Goal: Book appointment/travel/reservation

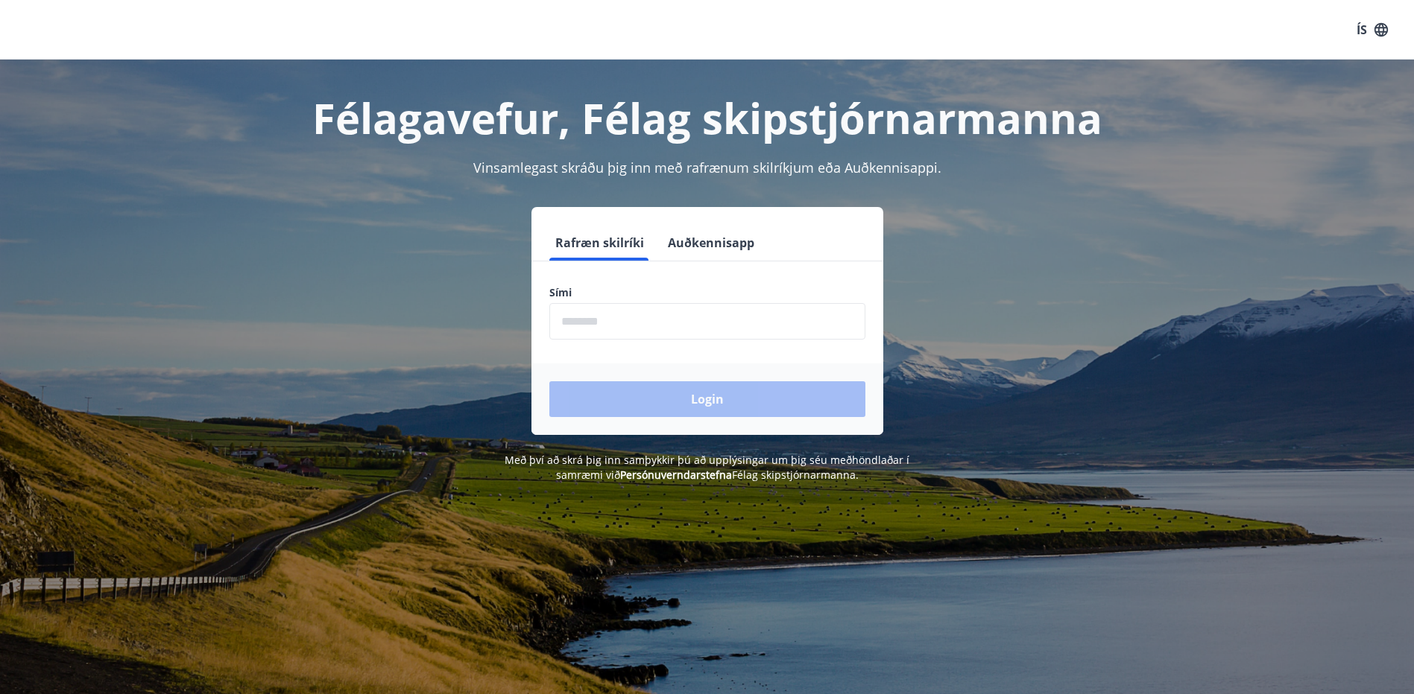
click at [602, 323] on input "phone" at bounding box center [707, 321] width 316 height 37
type input "********"
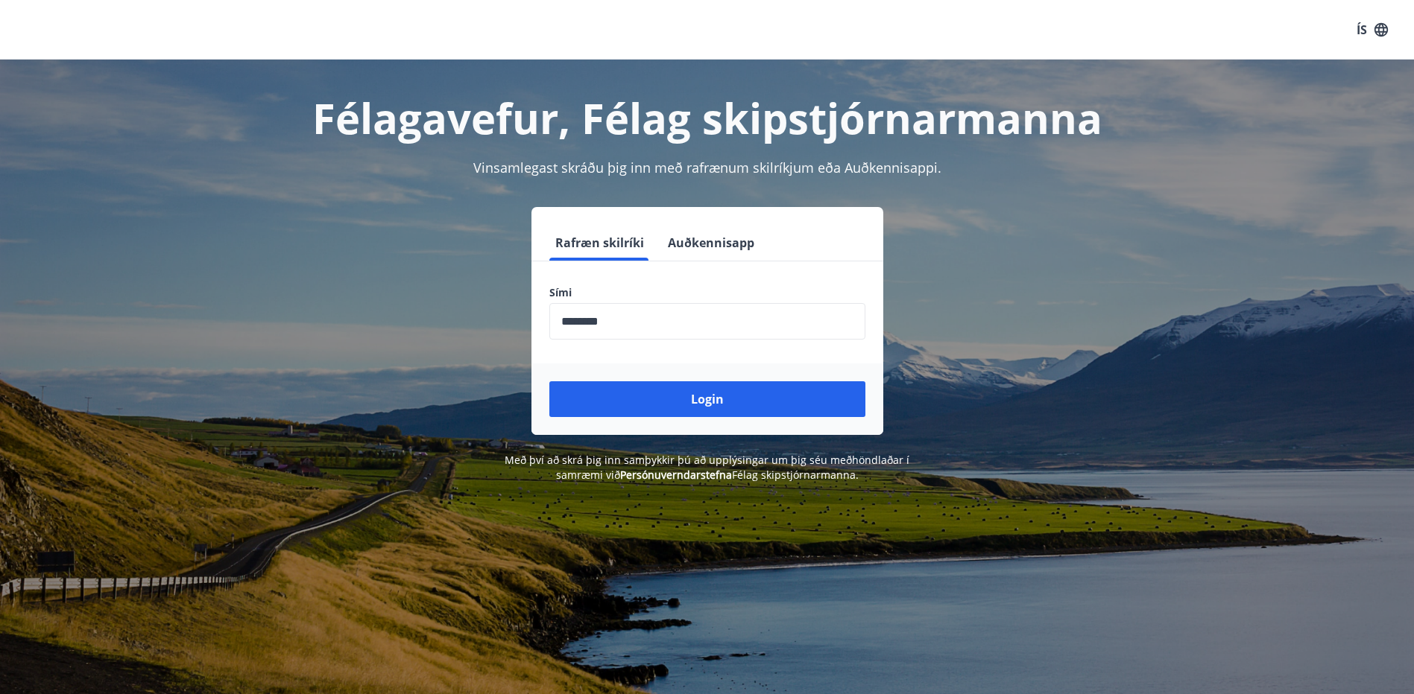
click at [615, 417] on div "Login" at bounding box center [707, 400] width 352 height 72
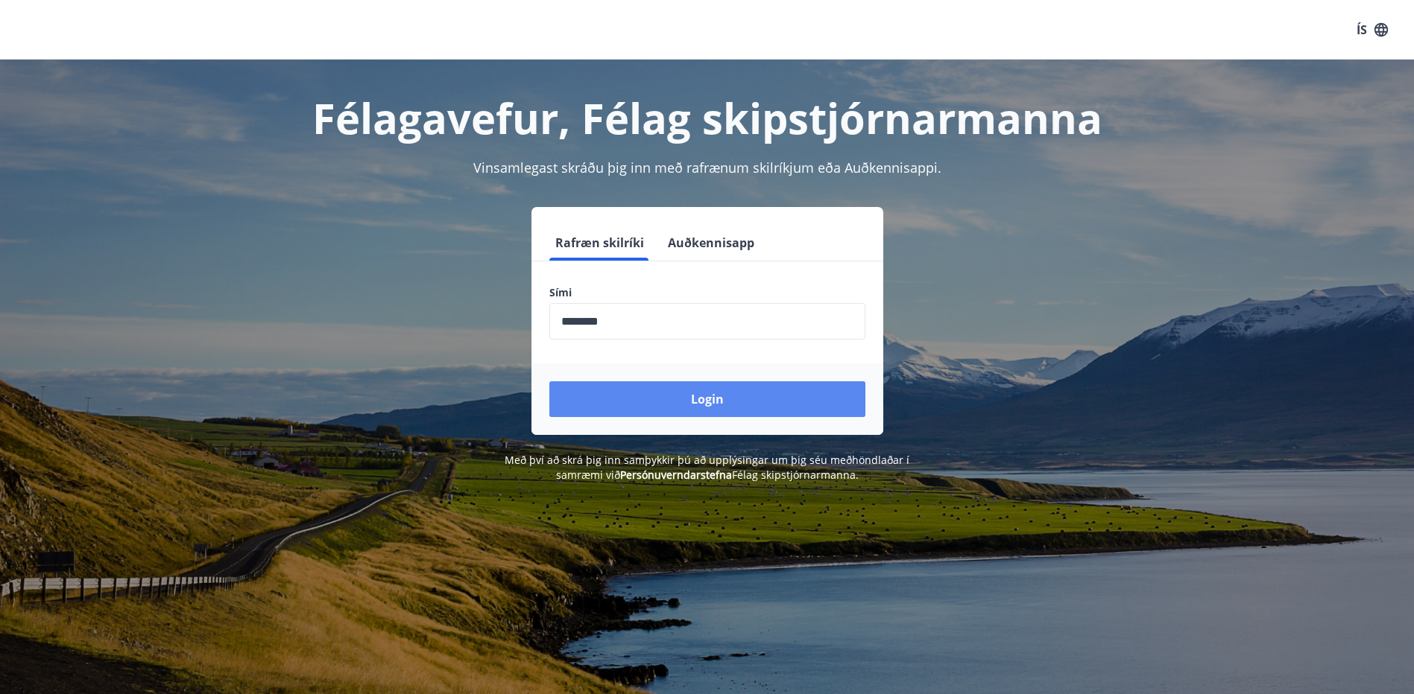
click at [648, 404] on button "Login" at bounding box center [707, 400] width 316 height 36
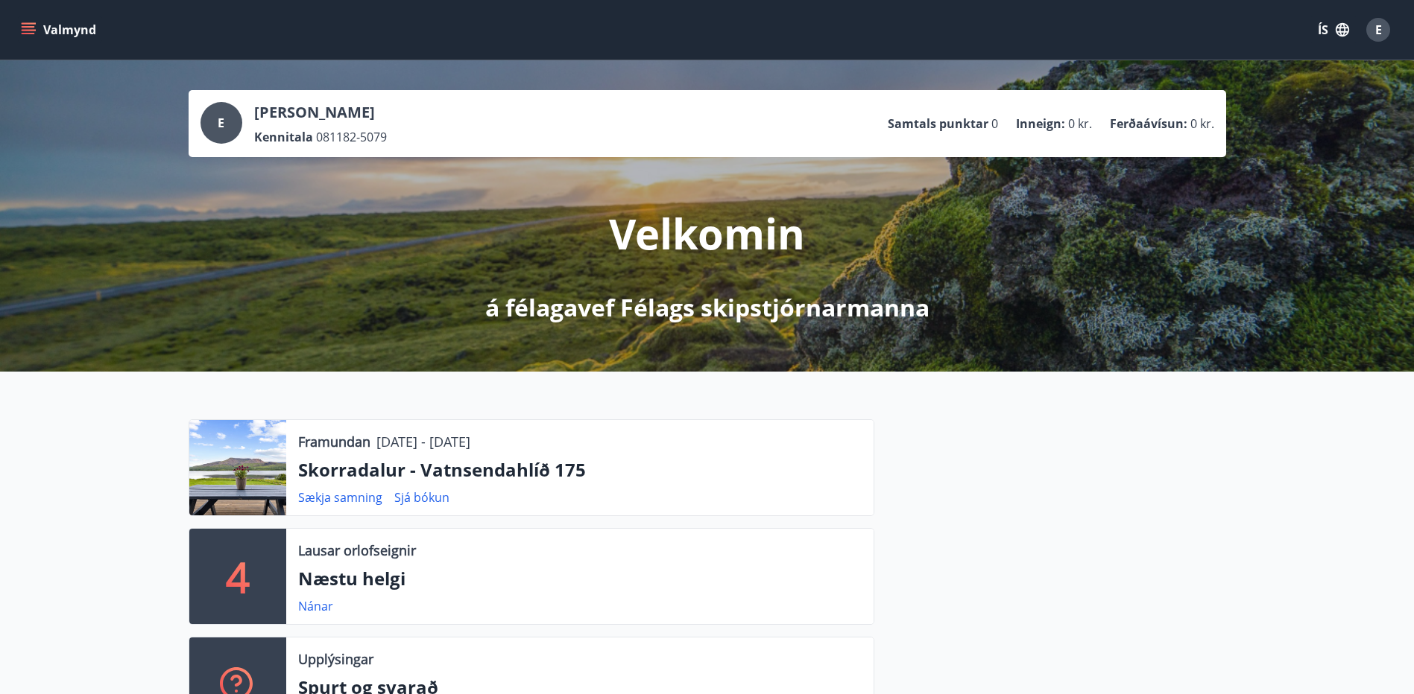
click at [26, 29] on icon "menu" at bounding box center [28, 29] width 15 height 15
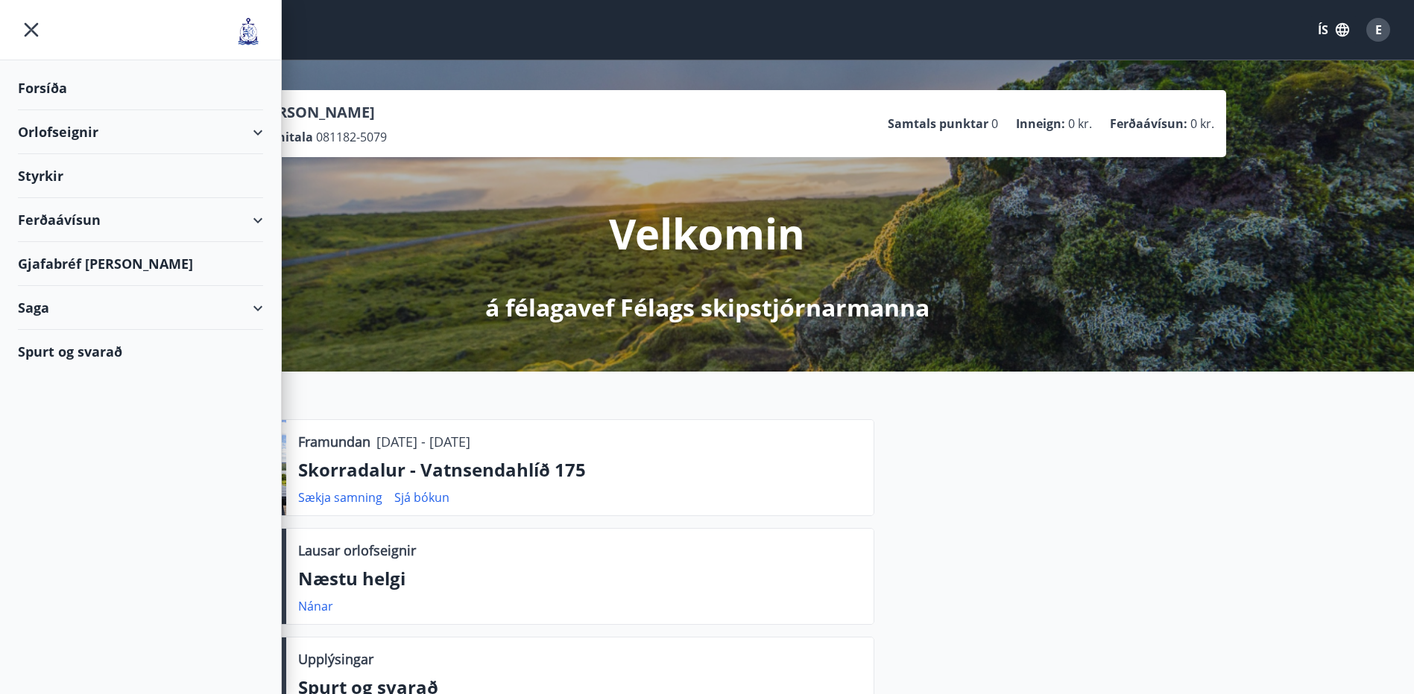
click at [265, 223] on icon at bounding box center [258, 221] width 18 height 18
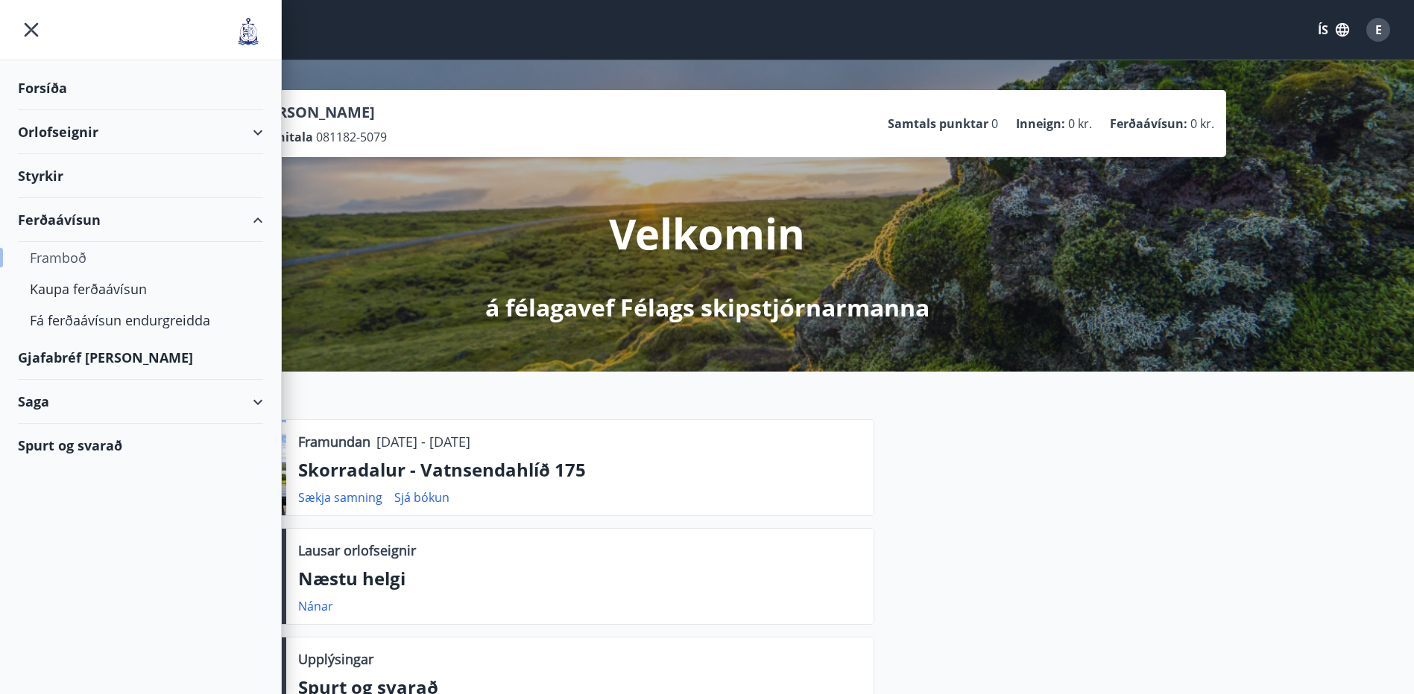
click at [66, 265] on div "Framboð" at bounding box center [140, 257] width 221 height 31
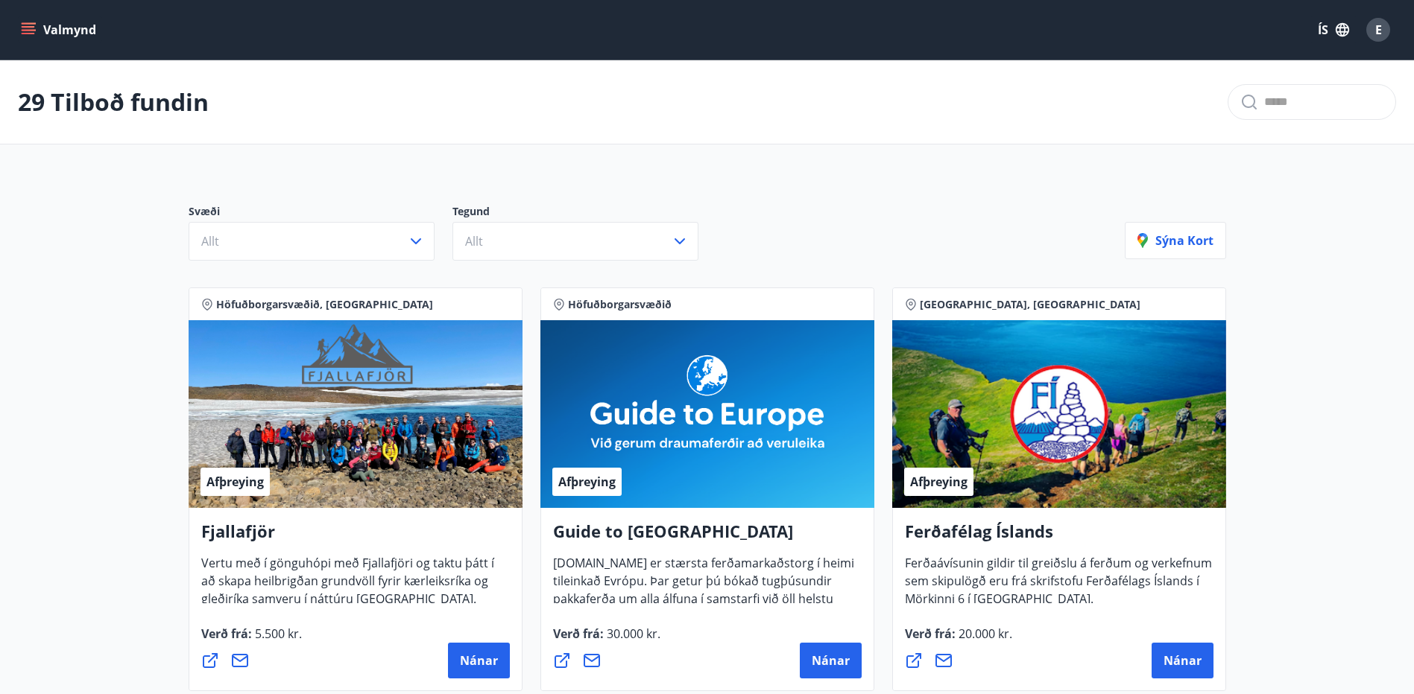
click at [26, 38] on button "Valmynd" at bounding box center [60, 29] width 84 height 27
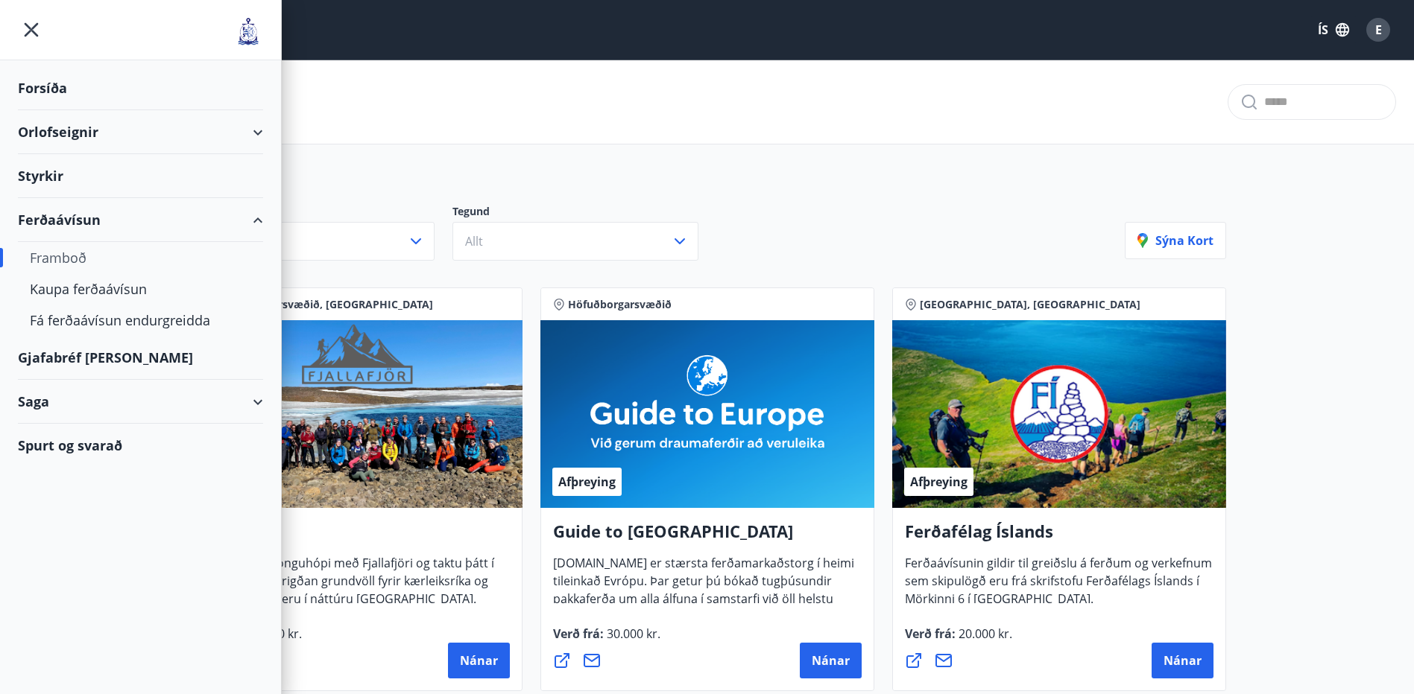
click at [258, 224] on div "Ferðaávísun" at bounding box center [140, 220] width 245 height 44
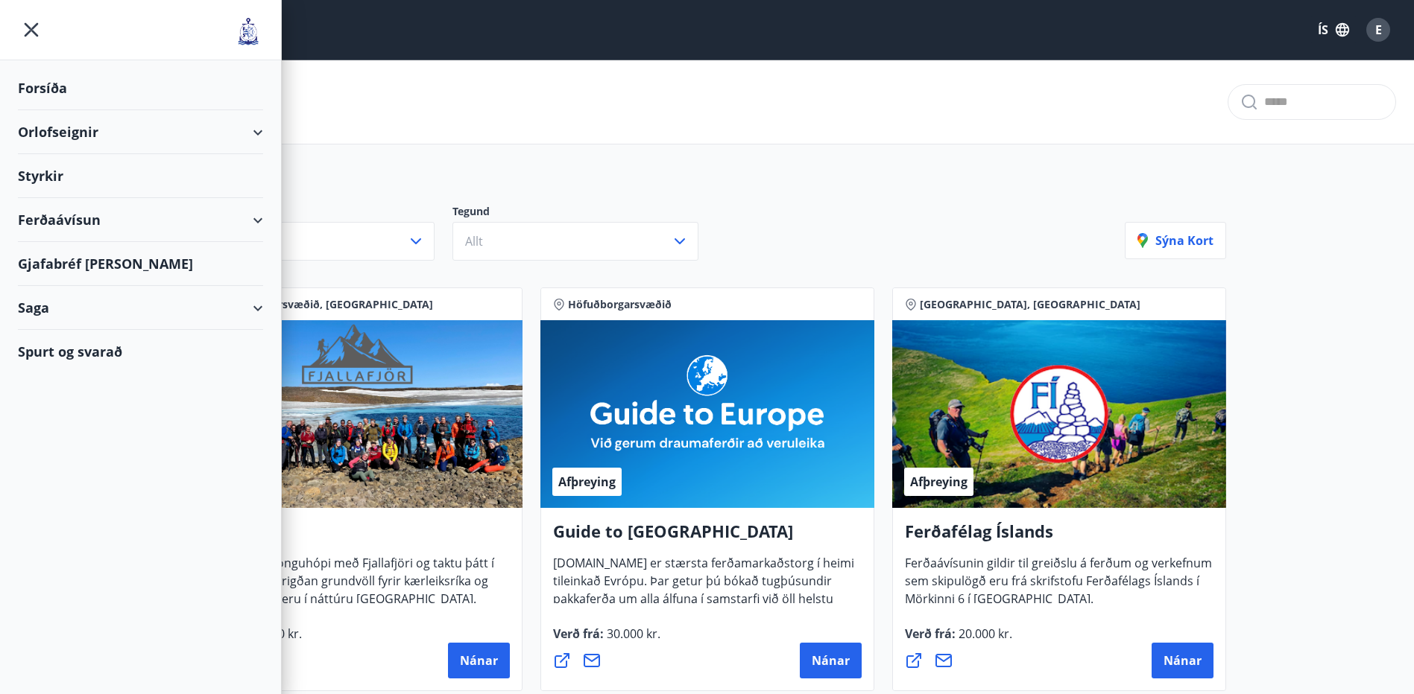
click at [260, 139] on div "Orlofseignir" at bounding box center [140, 132] width 245 height 44
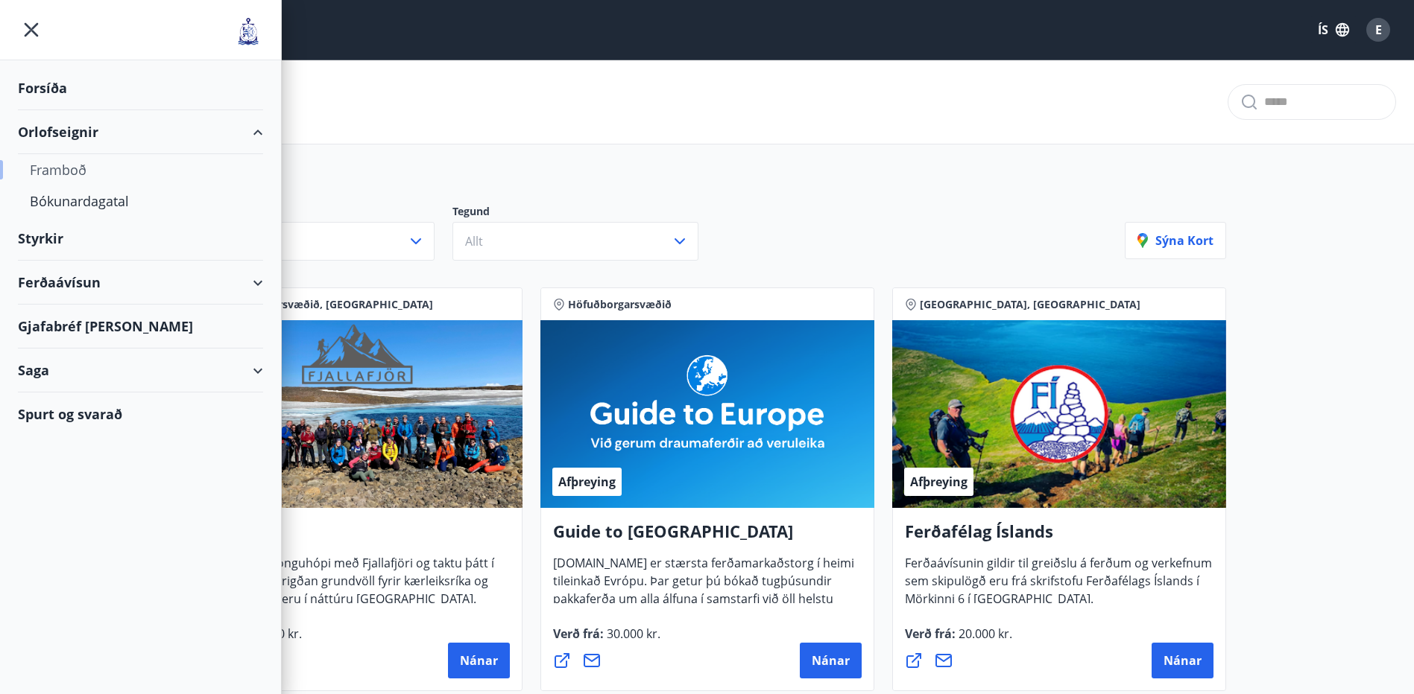
click at [219, 180] on div "Framboð" at bounding box center [140, 169] width 221 height 31
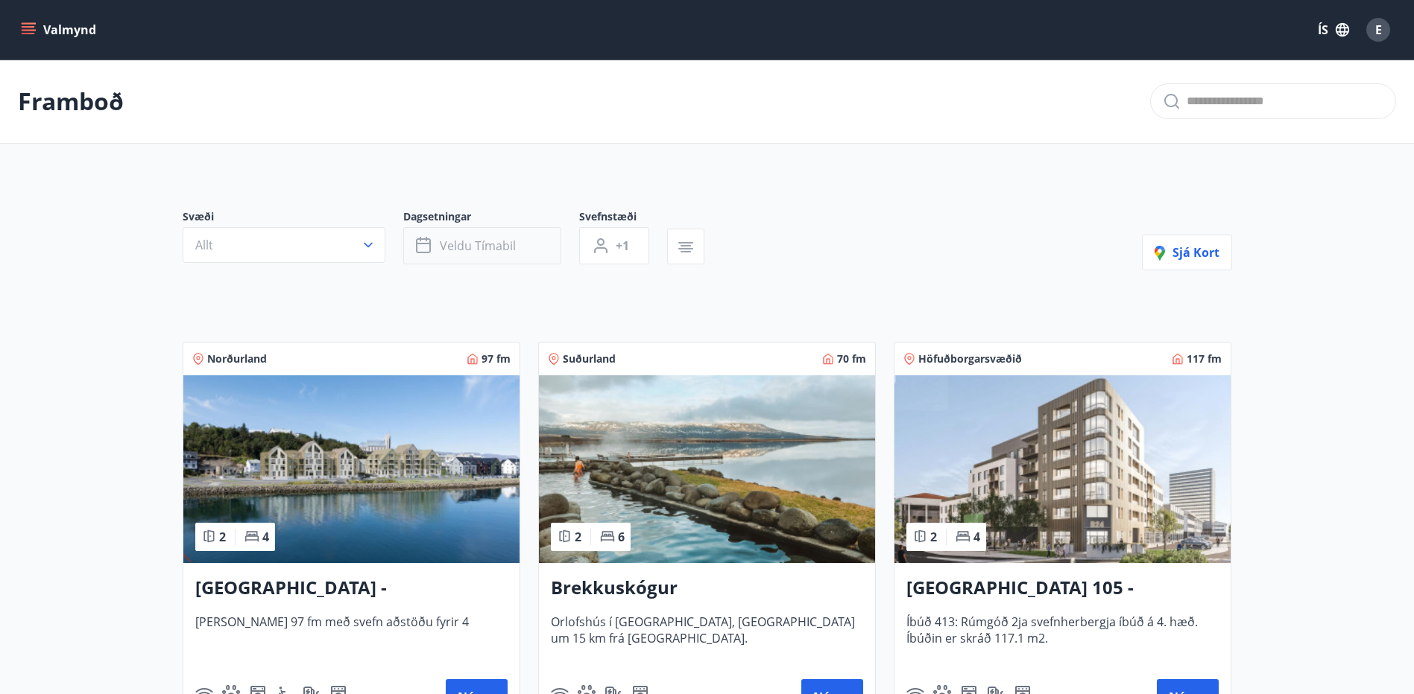
click at [479, 252] on span "Veldu tímabil" at bounding box center [478, 246] width 76 height 16
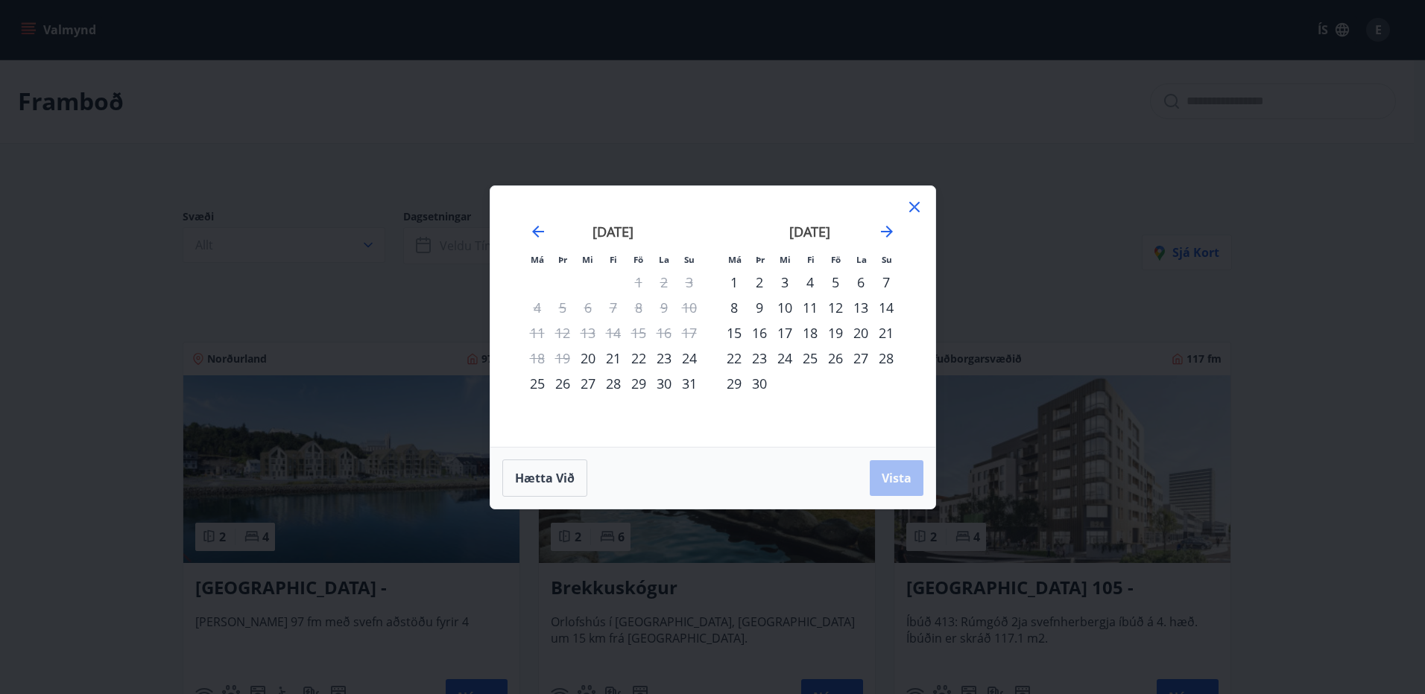
click at [808, 283] on div "4" at bounding box center [809, 282] width 25 height 25
click at [883, 283] on div "7" at bounding box center [885, 282] width 25 height 25
click at [893, 474] on span "Vista" at bounding box center [896, 478] width 30 height 16
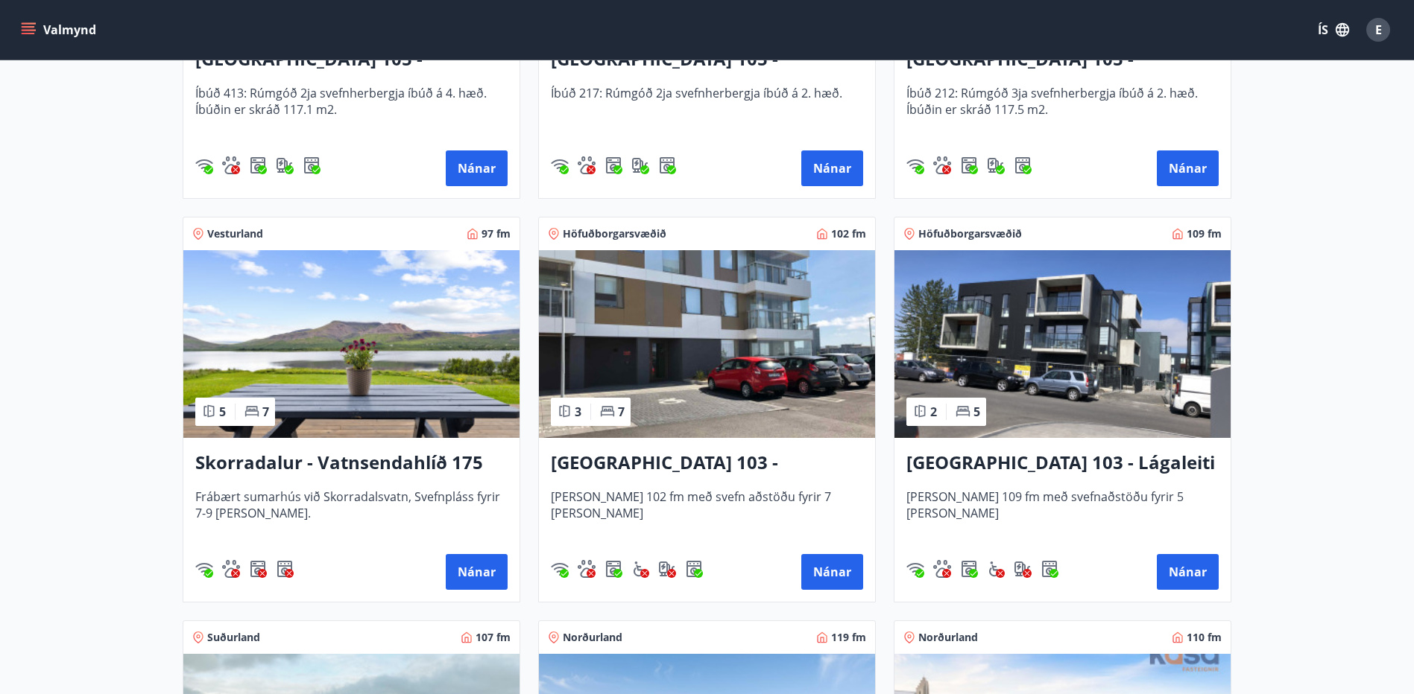
scroll to position [545, 0]
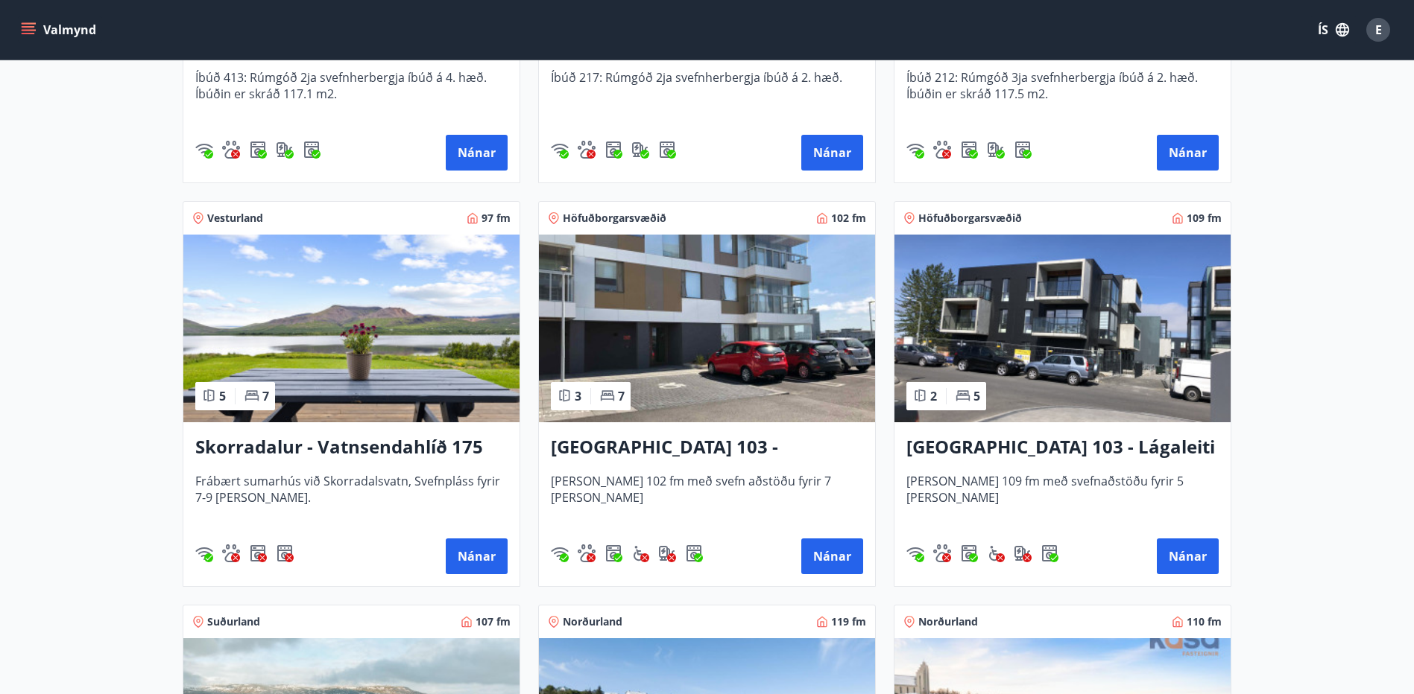
click at [424, 437] on h3 "Skorradalur - Vatnsendahlíð 175" at bounding box center [351, 447] width 312 height 27
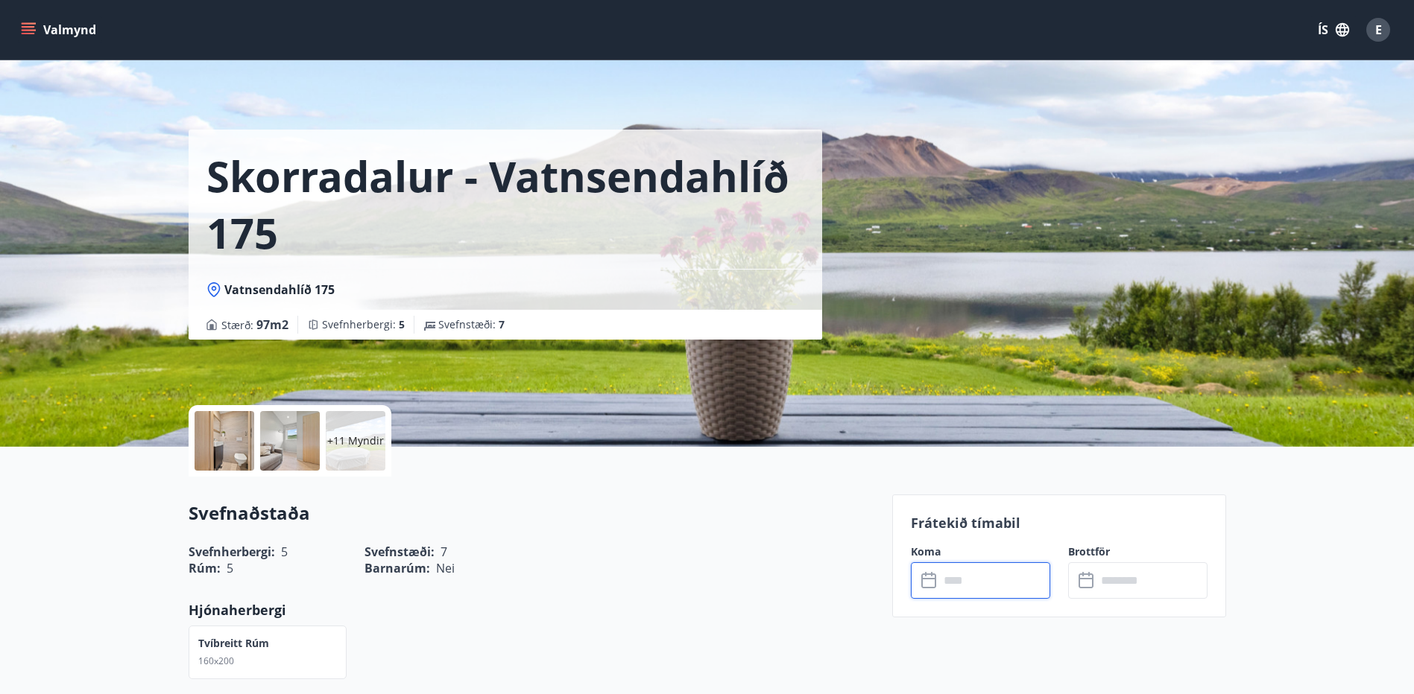
click at [978, 591] on input "text" at bounding box center [994, 581] width 111 height 37
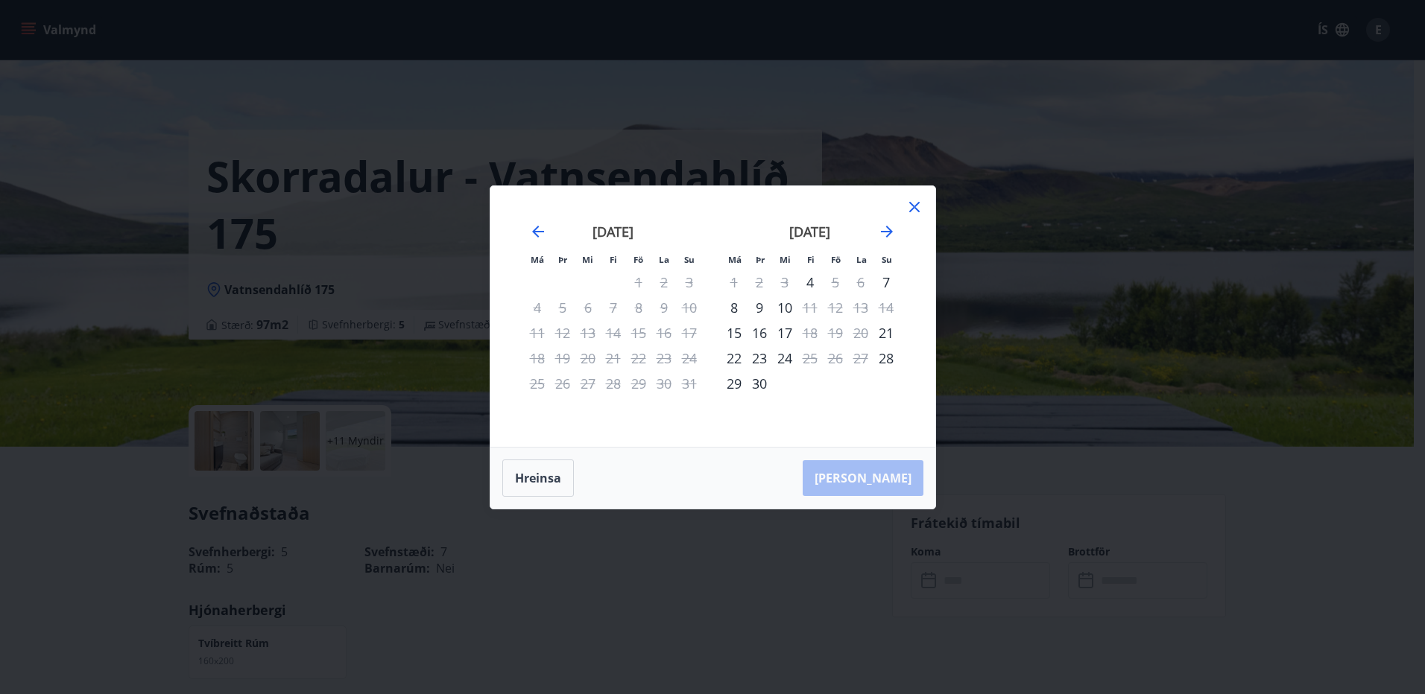
click at [978, 320] on div "Má Þr Mi Fi Fö La Su Má Þr Mi Fi Fö La Su júlí 2025 1 2 3 4 5 6 7 8 9 10 11 12 …" at bounding box center [712, 347] width 1425 height 694
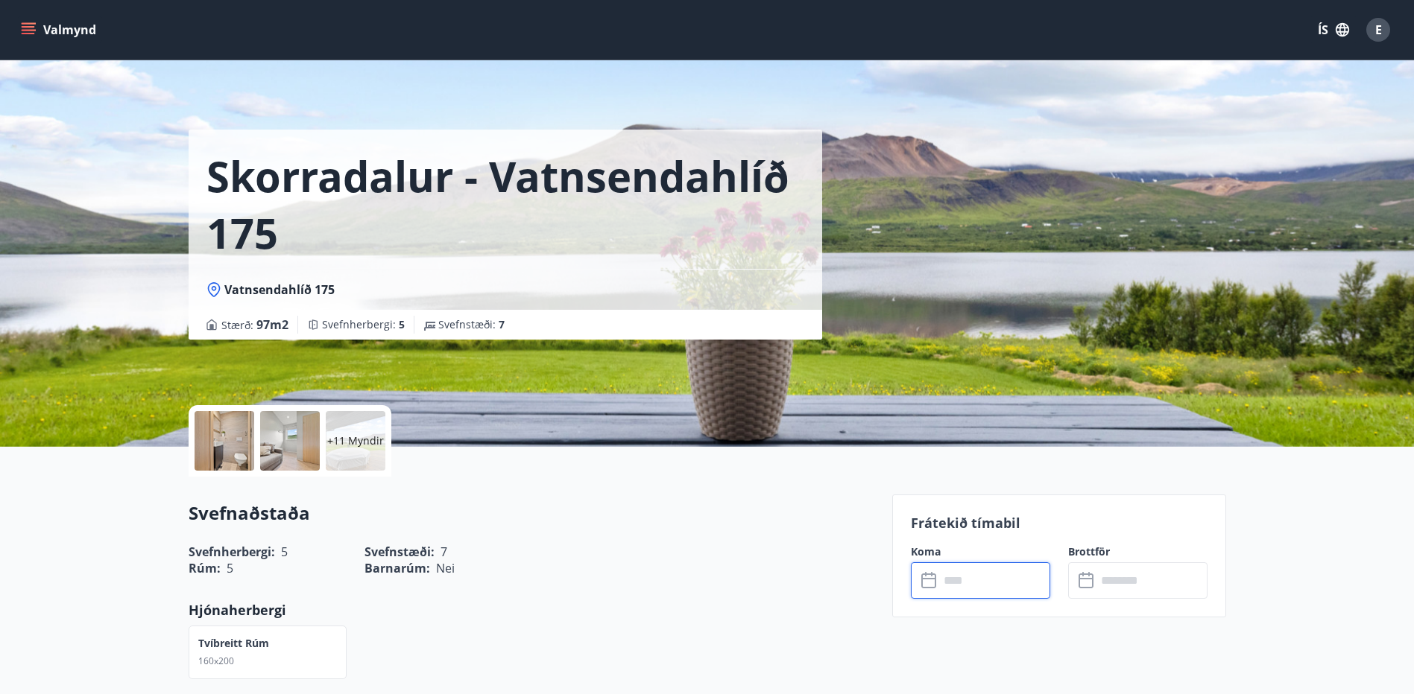
click at [967, 587] on input "text" at bounding box center [994, 581] width 111 height 37
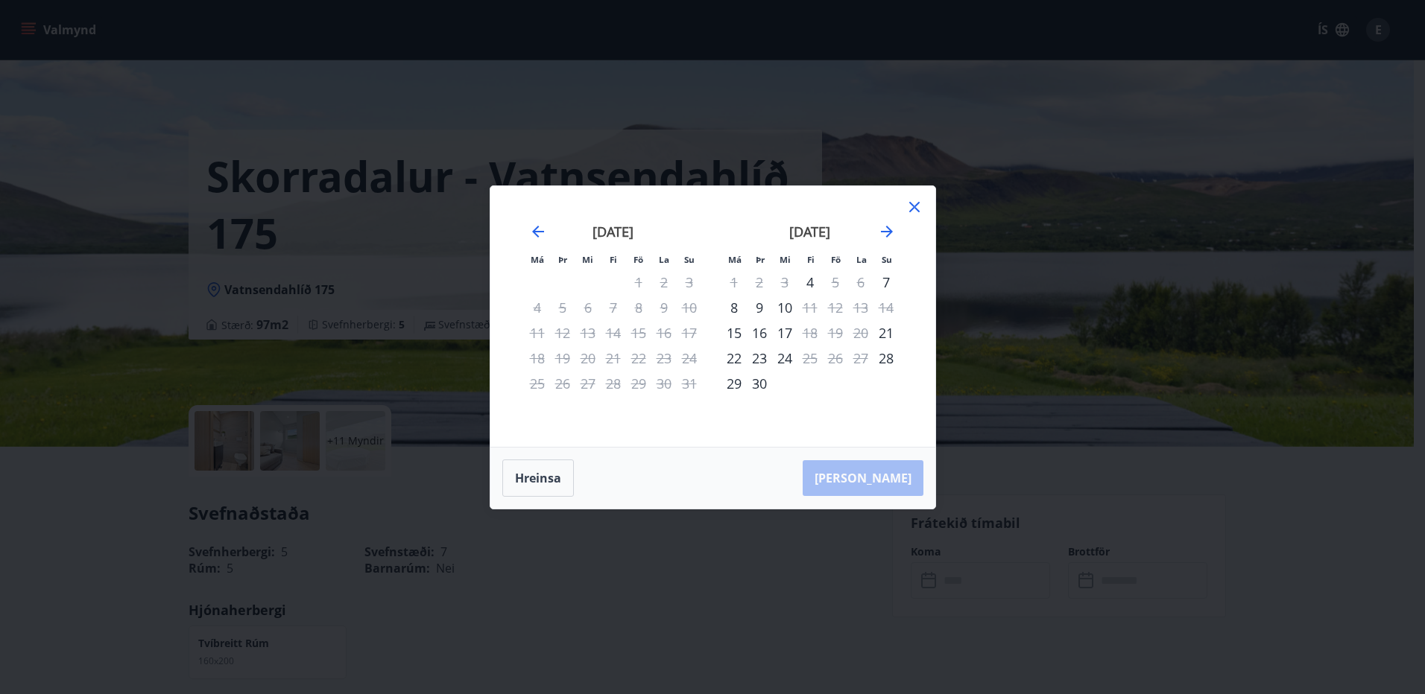
click at [967, 587] on div "Má Þr Mi Fi Fö La Su Má Þr Mi Fi Fö La Su júlí 2025 1 2 3 4 5 6 7 8 9 10 11 12 …" at bounding box center [712, 347] width 1425 height 694
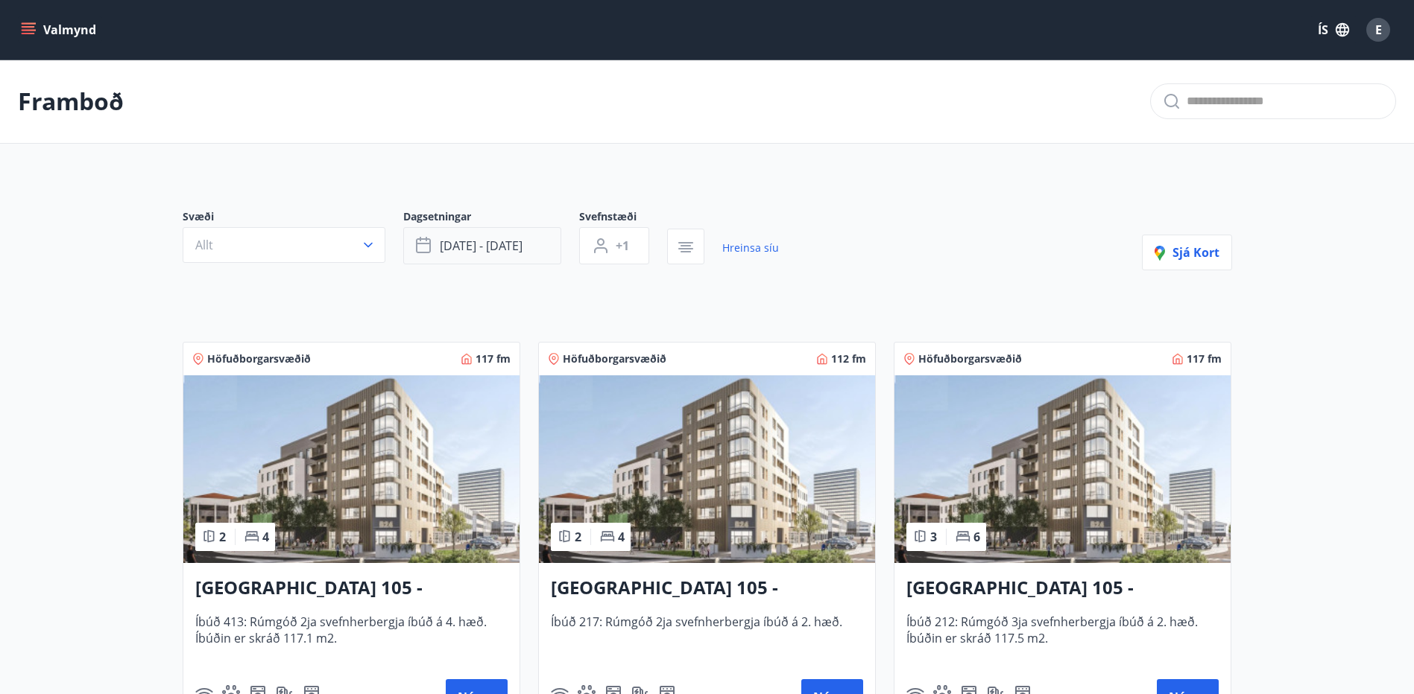
click at [484, 239] on span "sep 04 - sep 07" at bounding box center [481, 246] width 83 height 16
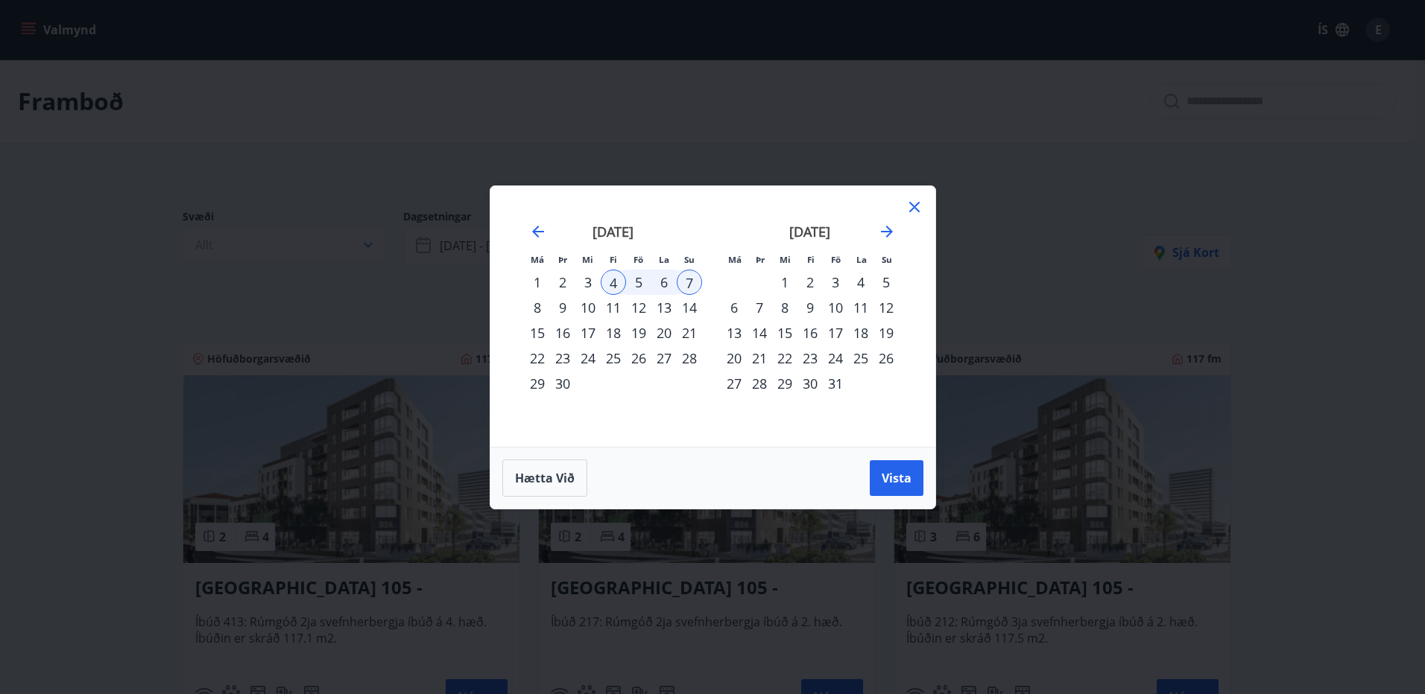
click at [460, 338] on div "Má Þr Mi Fi Fö La Su Má Þr Mi Fi Fö La Su ágúst 2025 1 2 3 4 5 6 7 8 9 10 11 12…" at bounding box center [712, 347] width 1425 height 694
click at [893, 475] on span "Vista" at bounding box center [896, 478] width 30 height 16
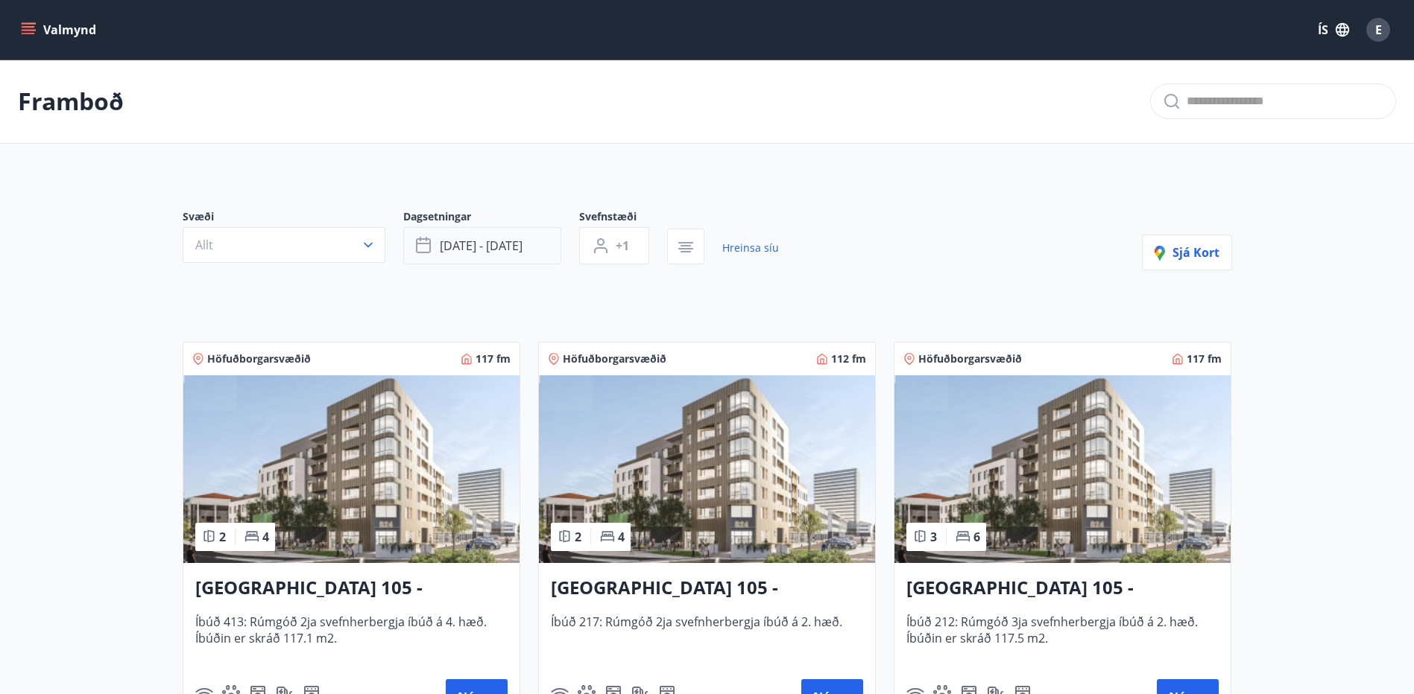
click at [450, 250] on span "sep 04 - sep 07" at bounding box center [481, 246] width 83 height 16
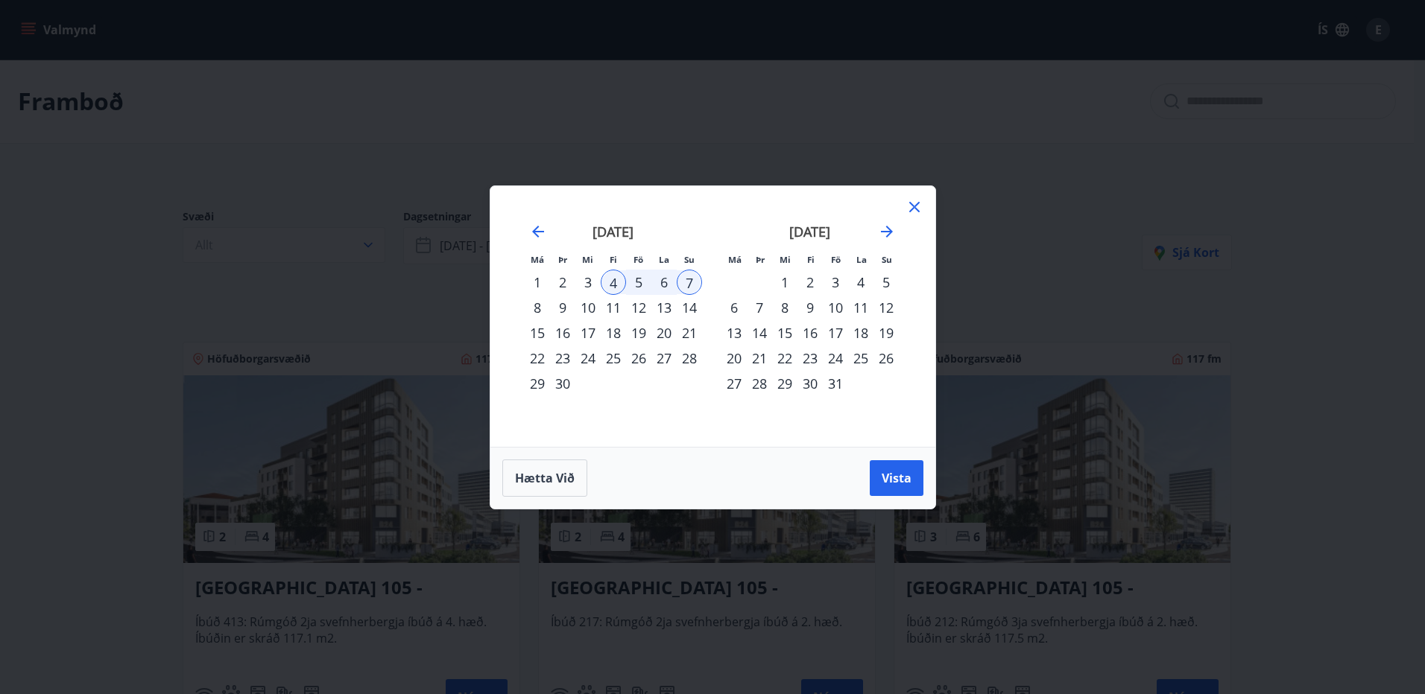
click at [637, 286] on div "5" at bounding box center [638, 282] width 25 height 25
click at [887, 475] on span "Vista" at bounding box center [896, 478] width 30 height 16
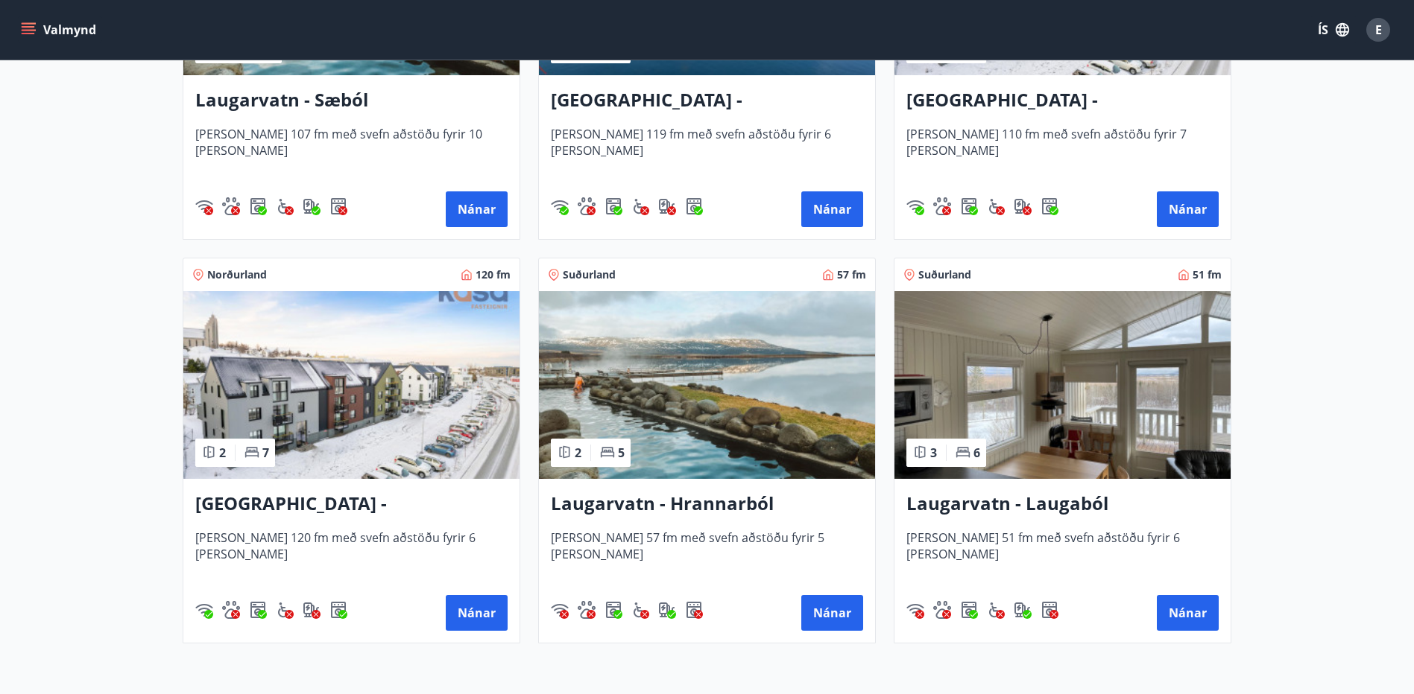
scroll to position [891, 0]
click at [630, 507] on h3 "Laugarvatn - Hrannarból" at bounding box center [707, 505] width 312 height 27
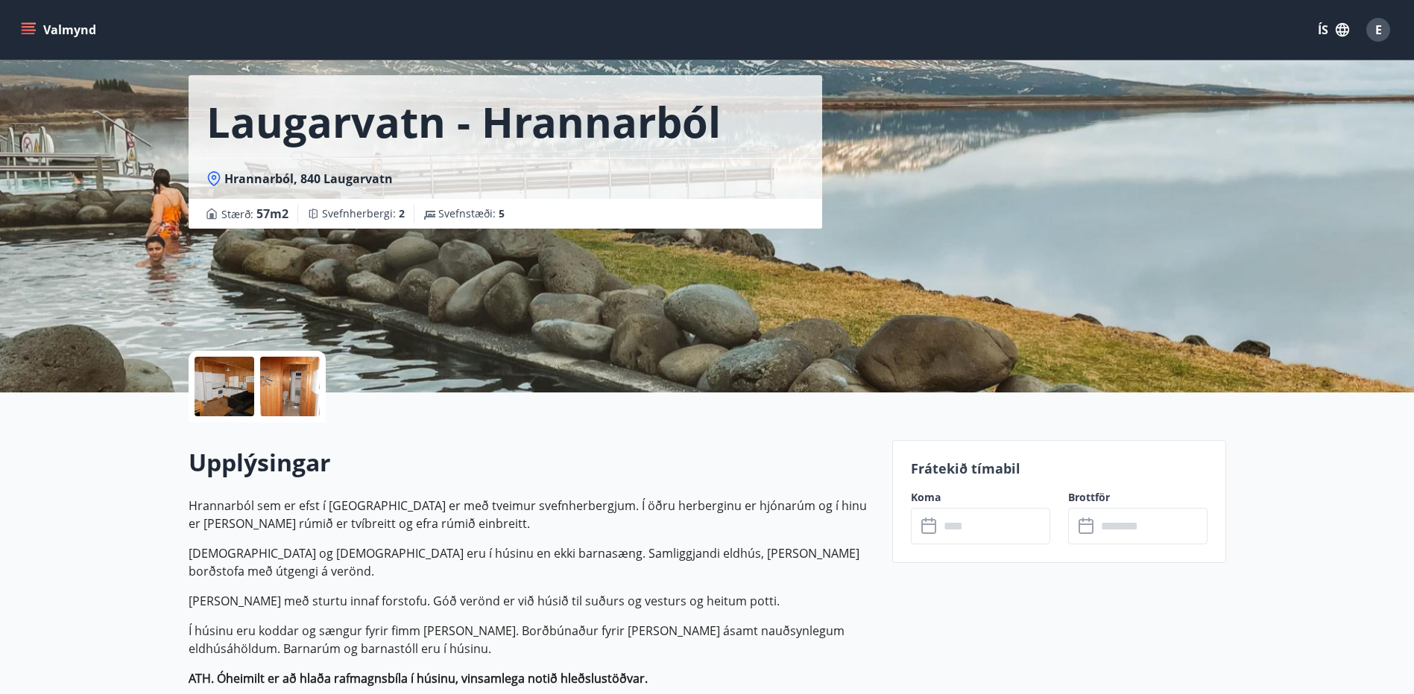
scroll to position [54, 0]
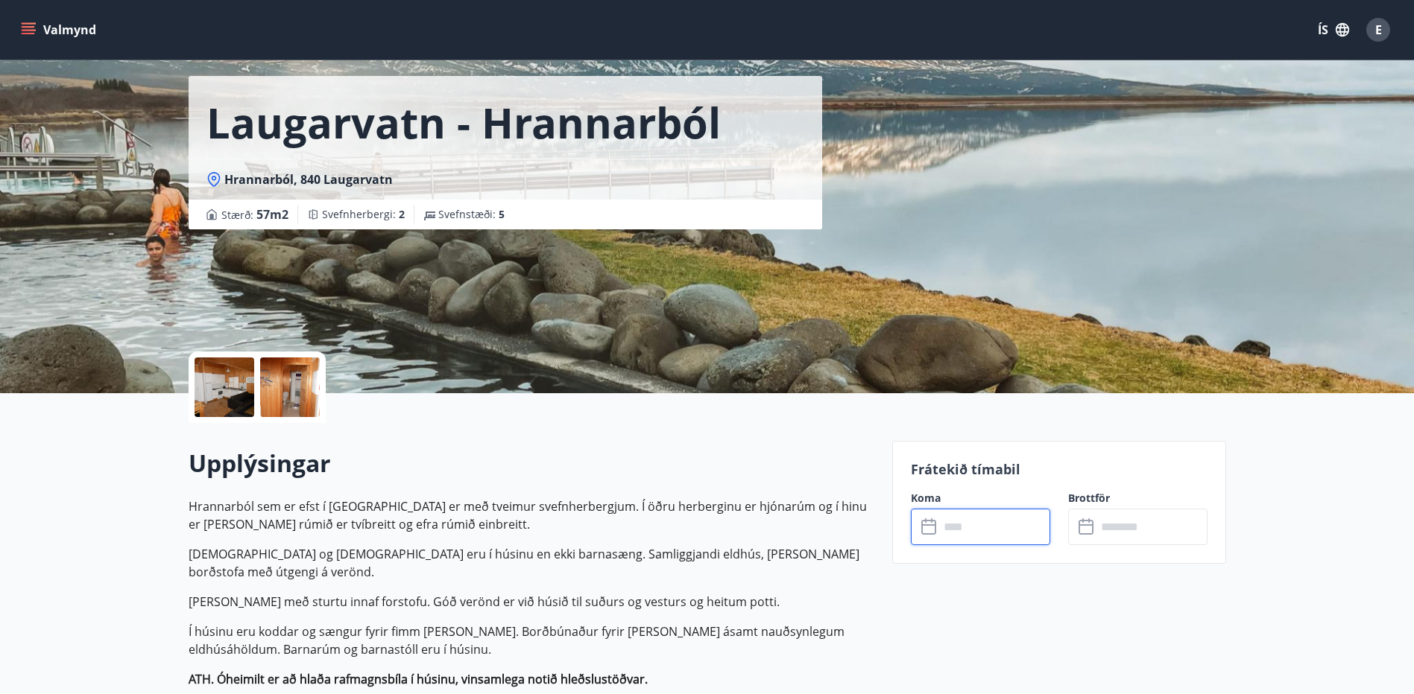
click at [1001, 532] on input "text" at bounding box center [994, 527] width 111 height 37
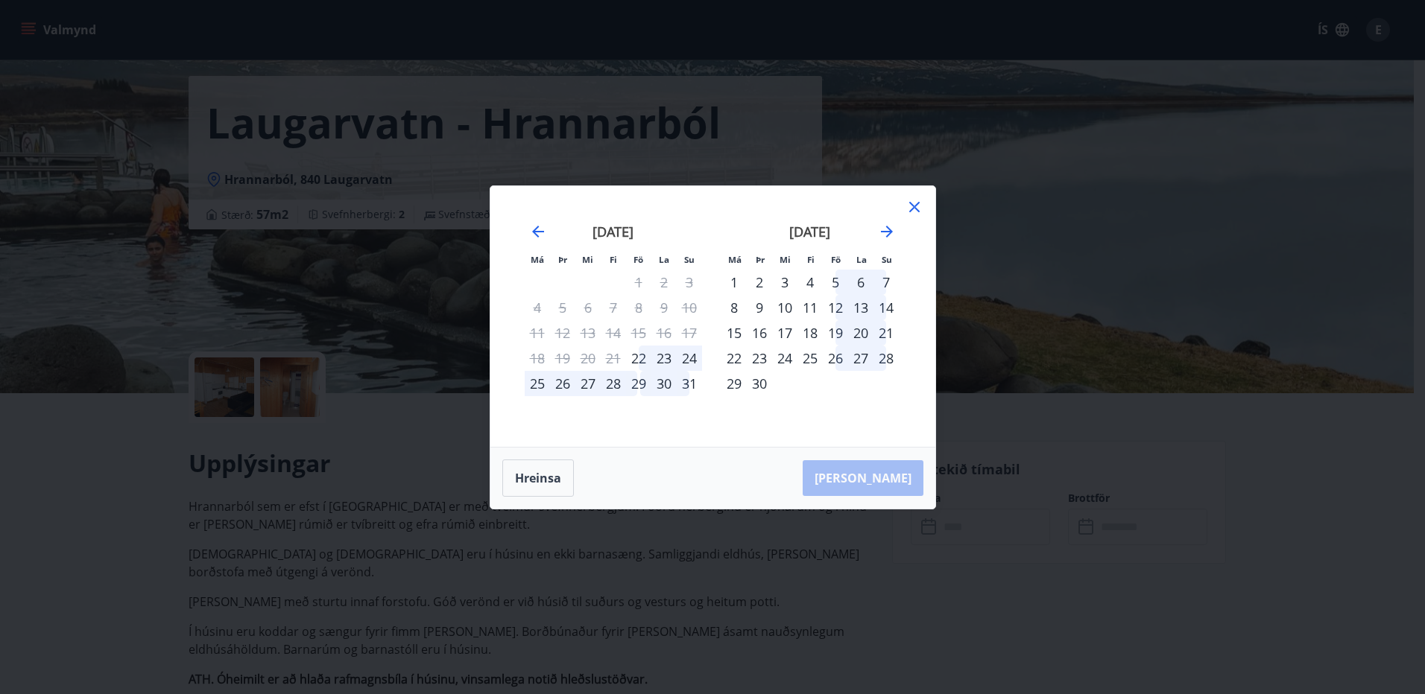
click at [812, 283] on div "4" at bounding box center [809, 282] width 25 height 25
click at [881, 285] on div "7" at bounding box center [885, 282] width 25 height 25
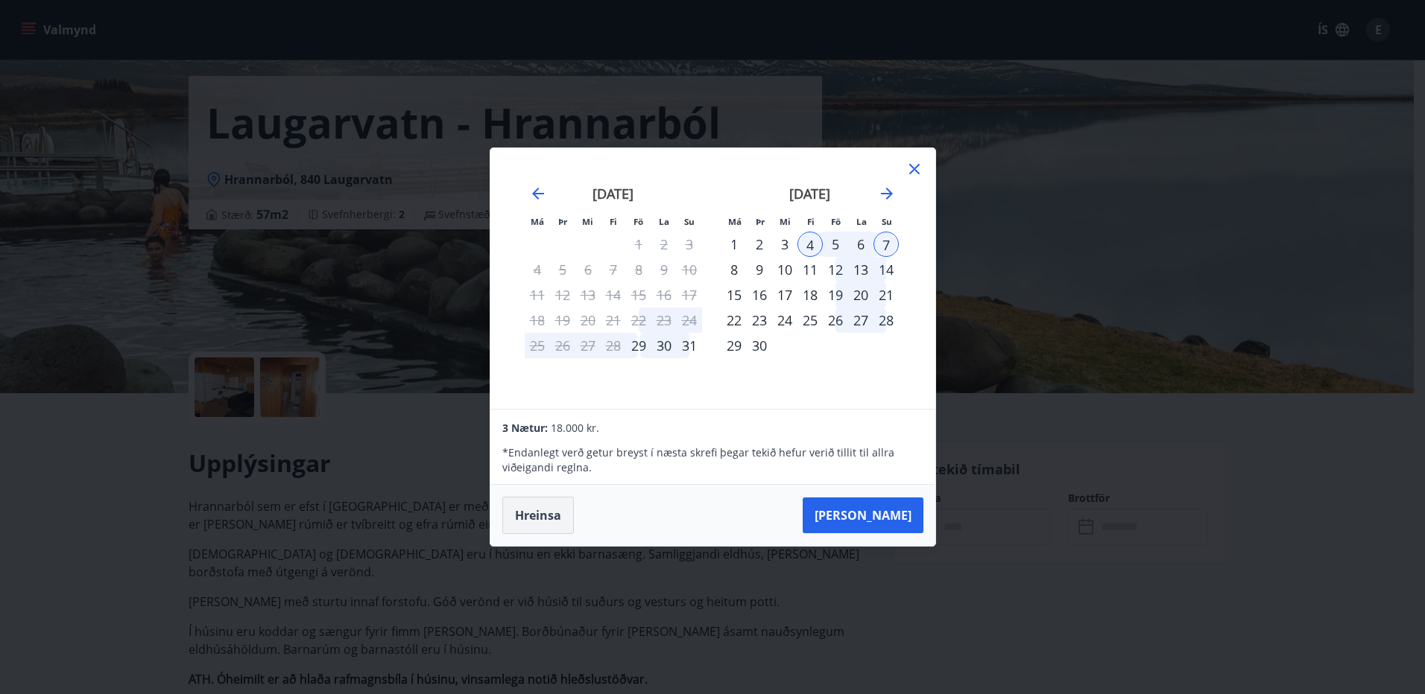
click at [539, 522] on button "Hreinsa" at bounding box center [538, 515] width 72 height 37
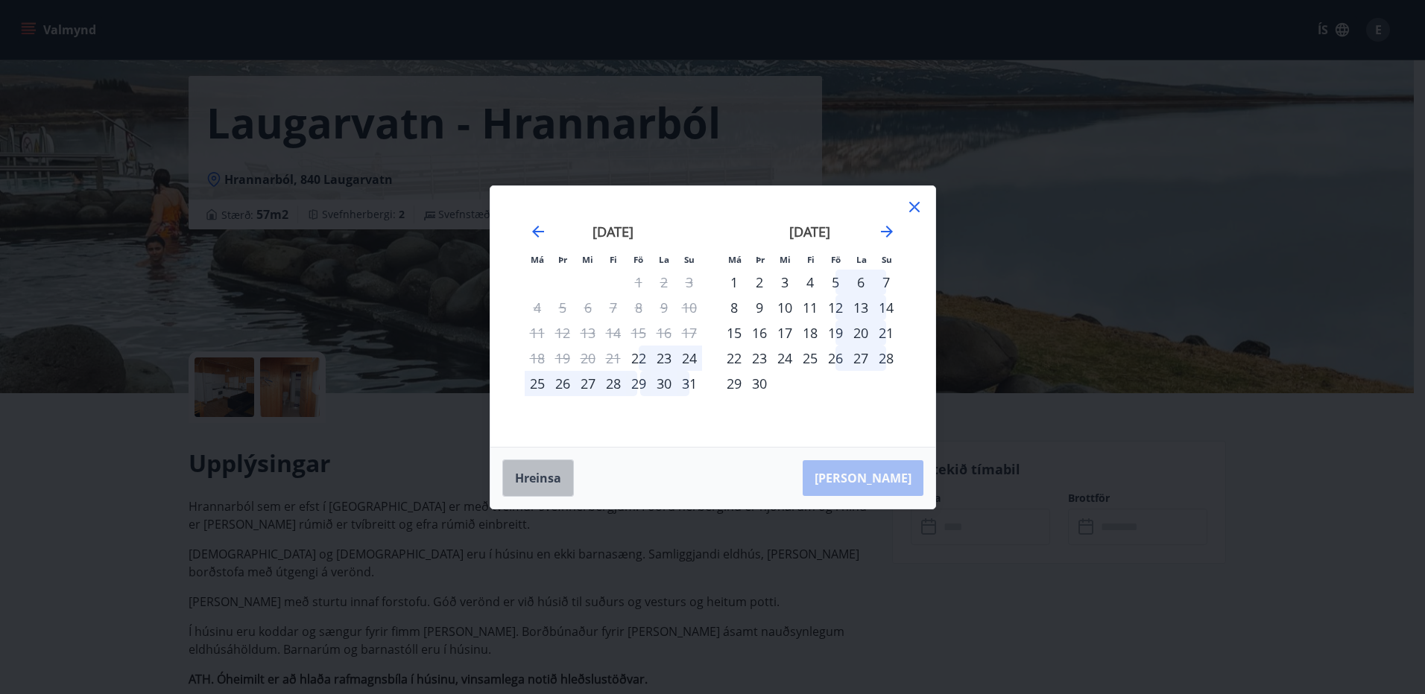
click at [547, 475] on button "Hreinsa" at bounding box center [538, 478] width 72 height 37
click at [917, 212] on icon at bounding box center [914, 207] width 18 height 18
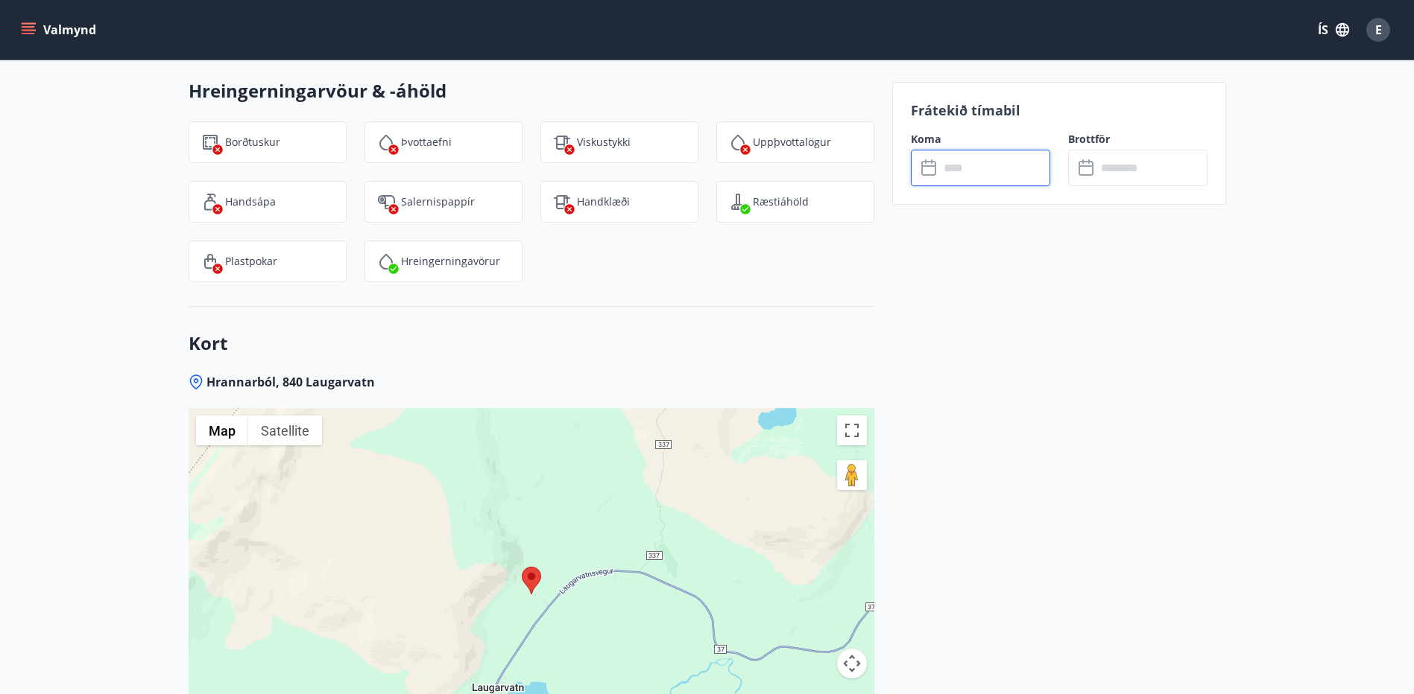
scroll to position [2321, 0]
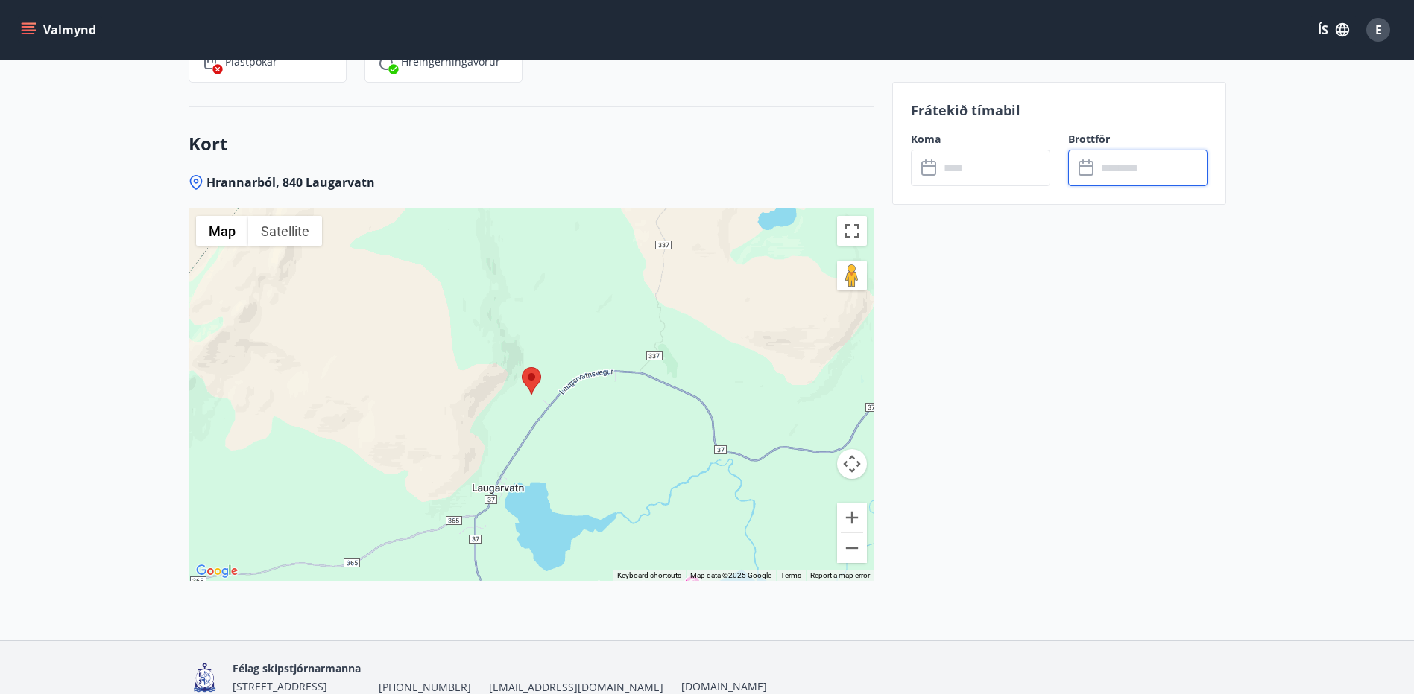
drag, startPoint x: 917, startPoint y: 212, endPoint x: 1172, endPoint y: 184, distance: 256.3
click at [1172, 184] on input "text" at bounding box center [1151, 168] width 111 height 37
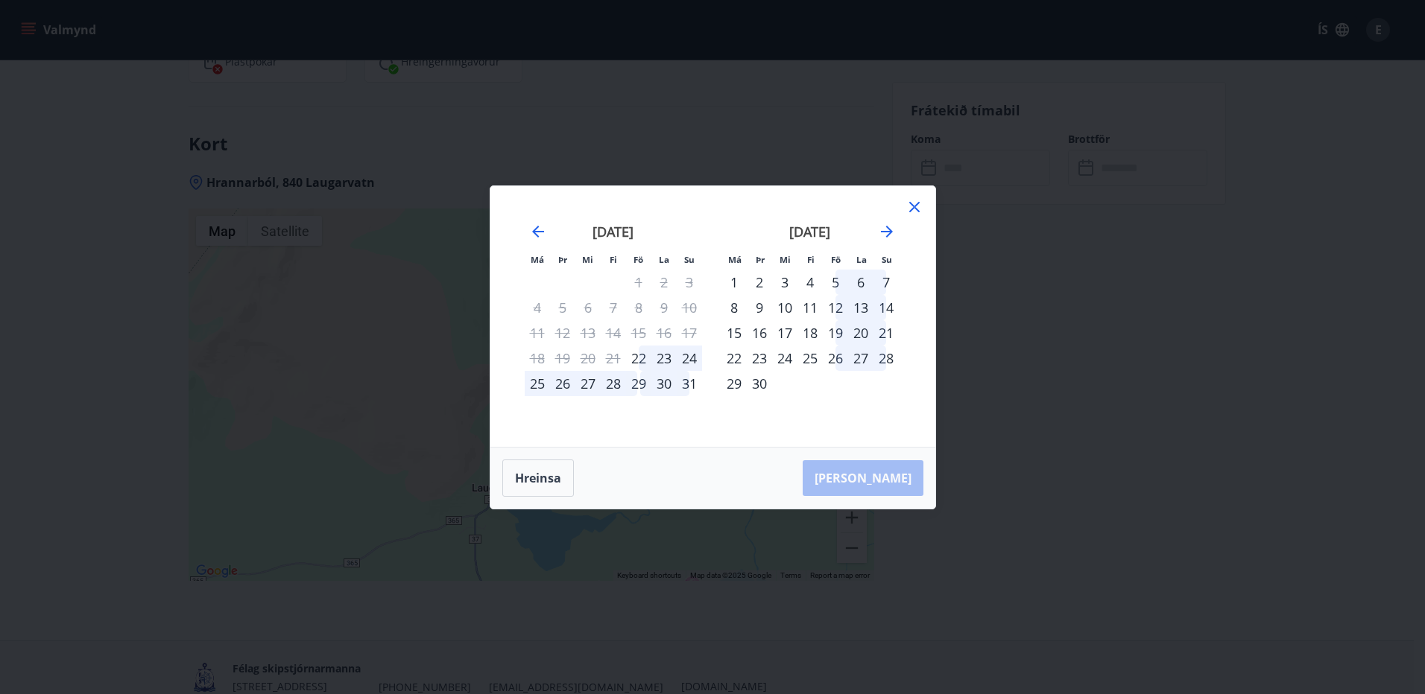
click at [908, 200] on icon at bounding box center [914, 207] width 18 height 18
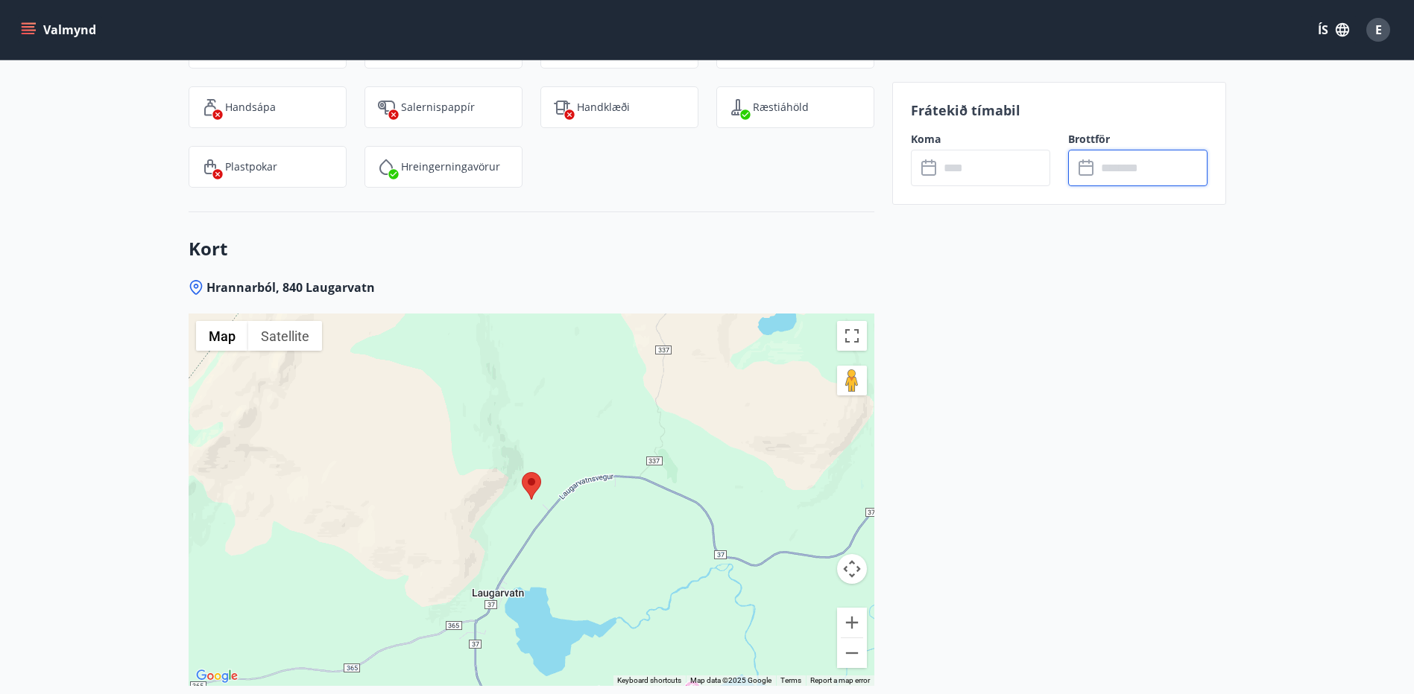
scroll to position [2217, 0]
click at [852, 638] on button "Zoom out" at bounding box center [852, 653] width 30 height 30
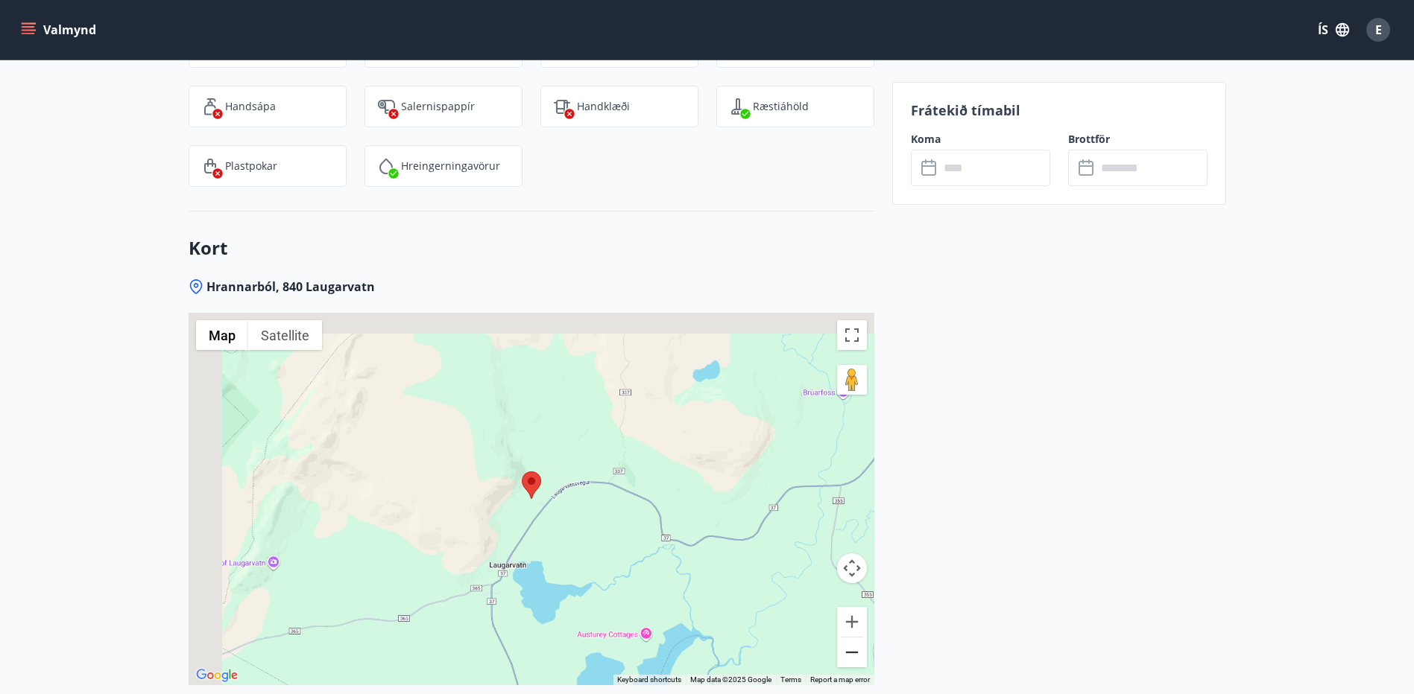
click at [852, 638] on button "Zoom out" at bounding box center [852, 653] width 30 height 30
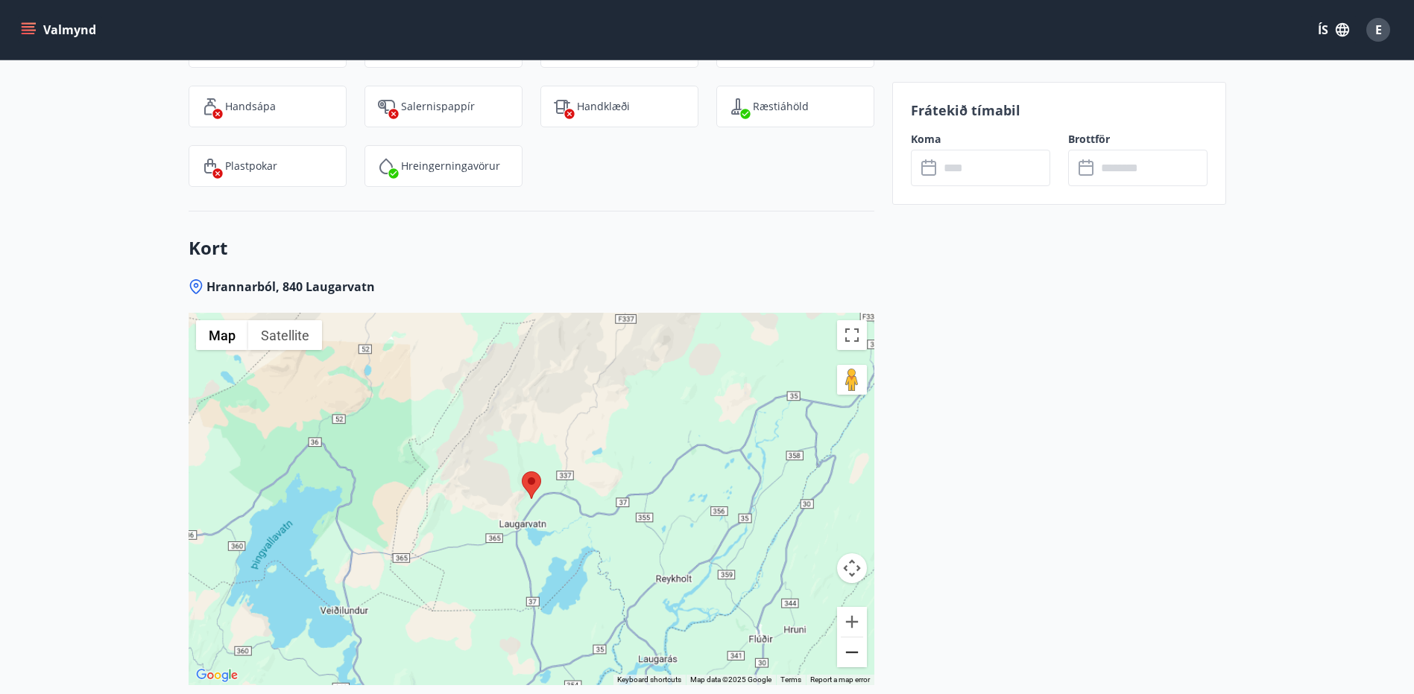
click at [852, 638] on button "Zoom out" at bounding box center [852, 653] width 30 height 30
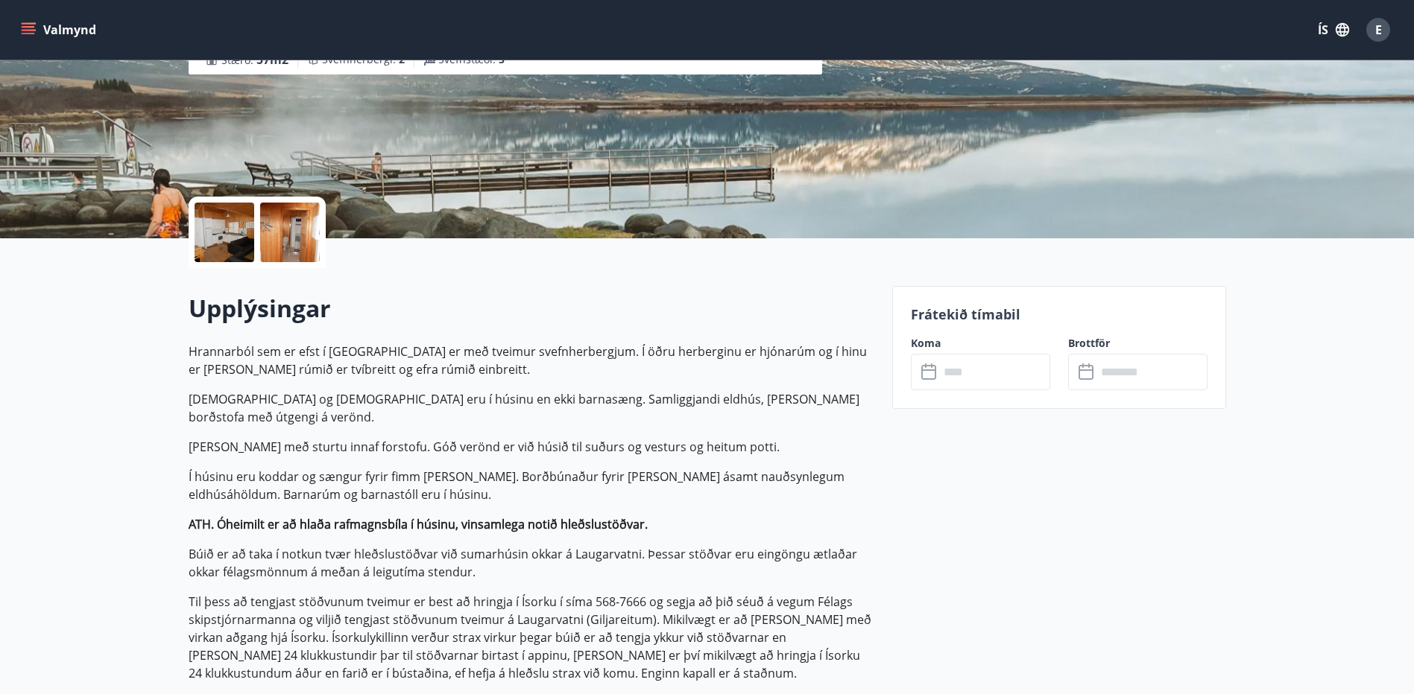
scroll to position [0, 0]
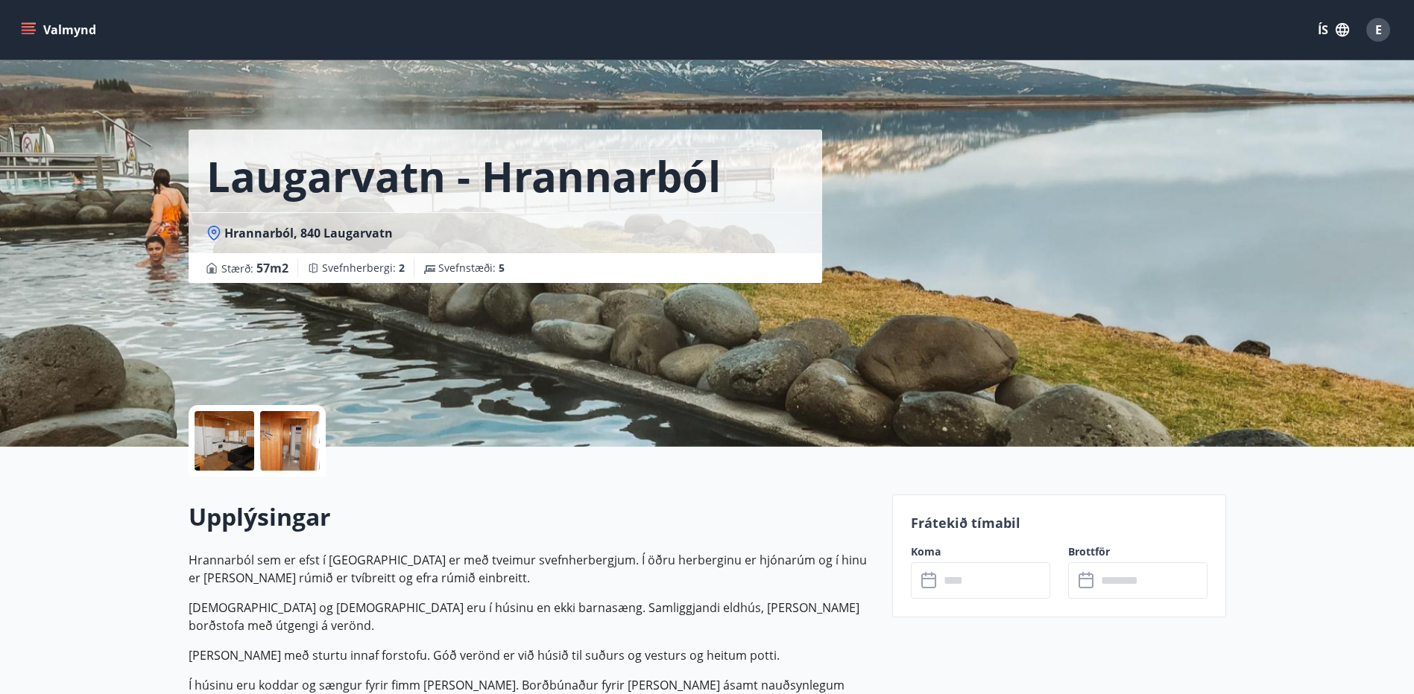
click at [235, 454] on div at bounding box center [224, 441] width 60 height 60
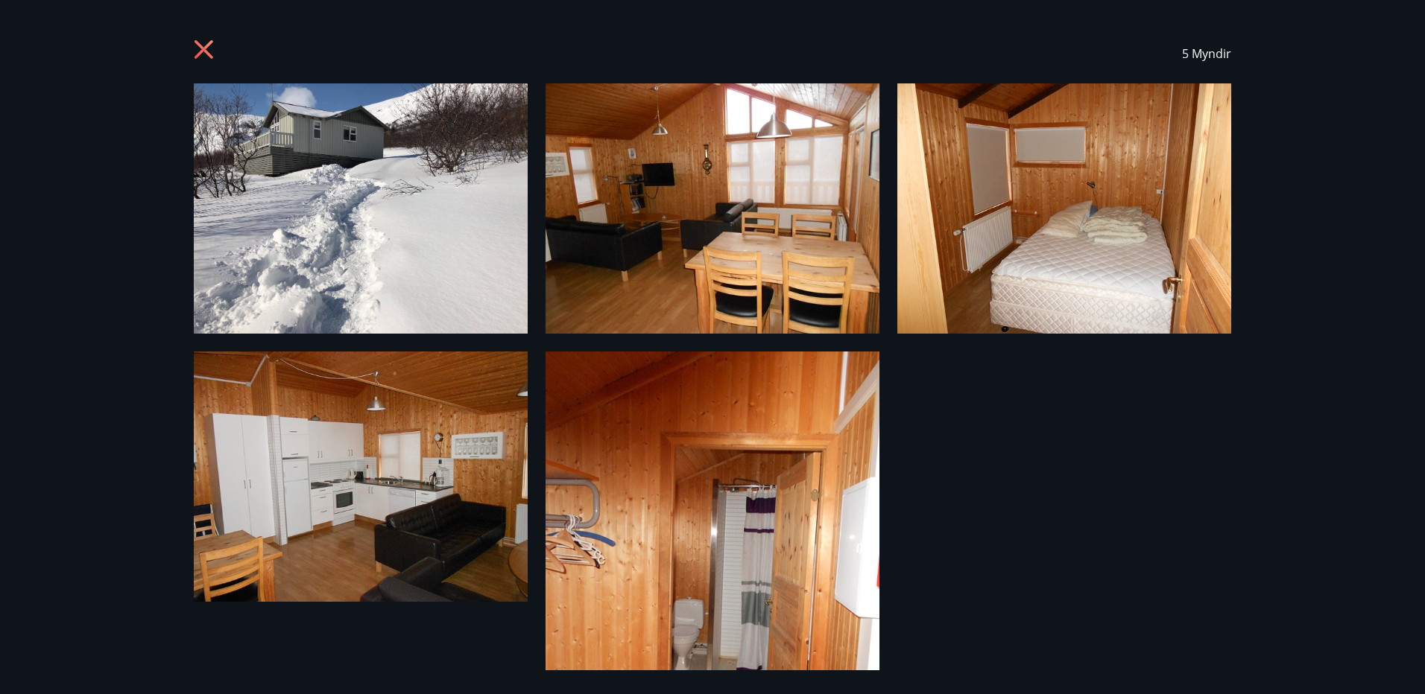
click at [203, 50] on icon at bounding box center [204, 50] width 4 height 4
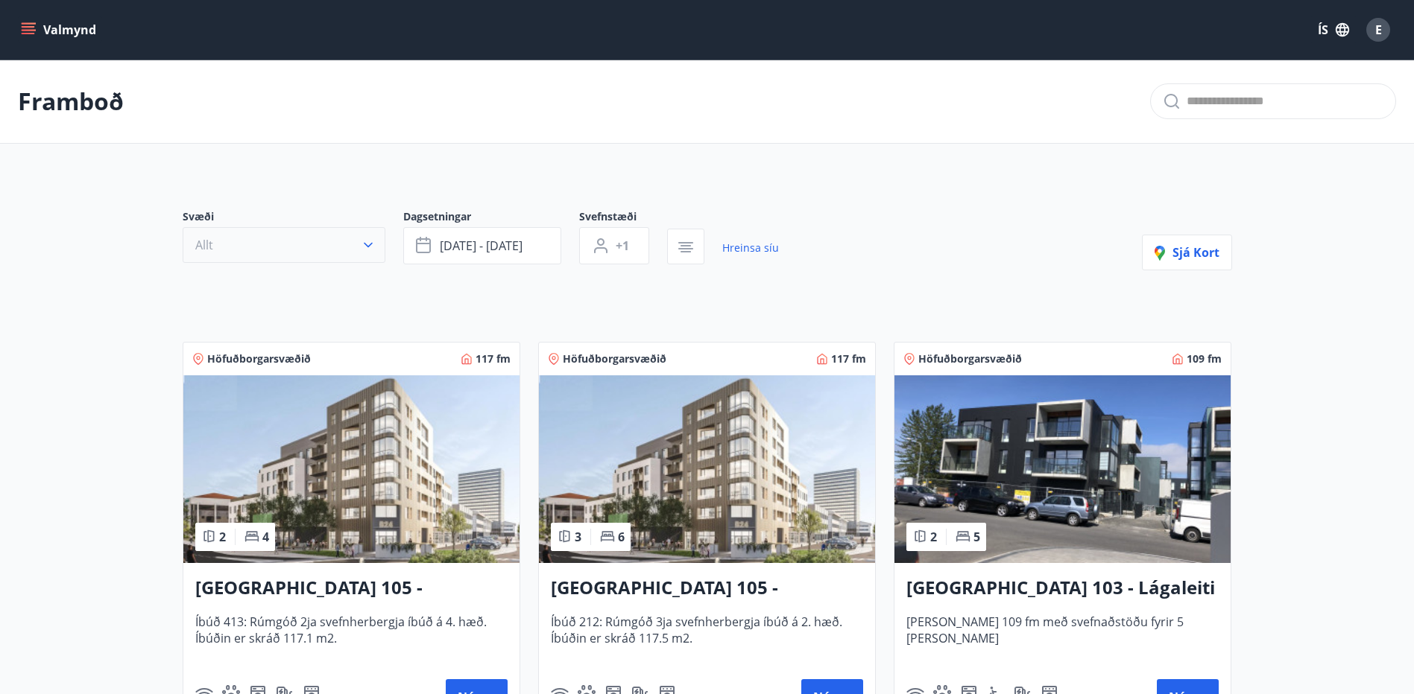
click at [361, 247] on icon "button" at bounding box center [368, 245] width 15 height 15
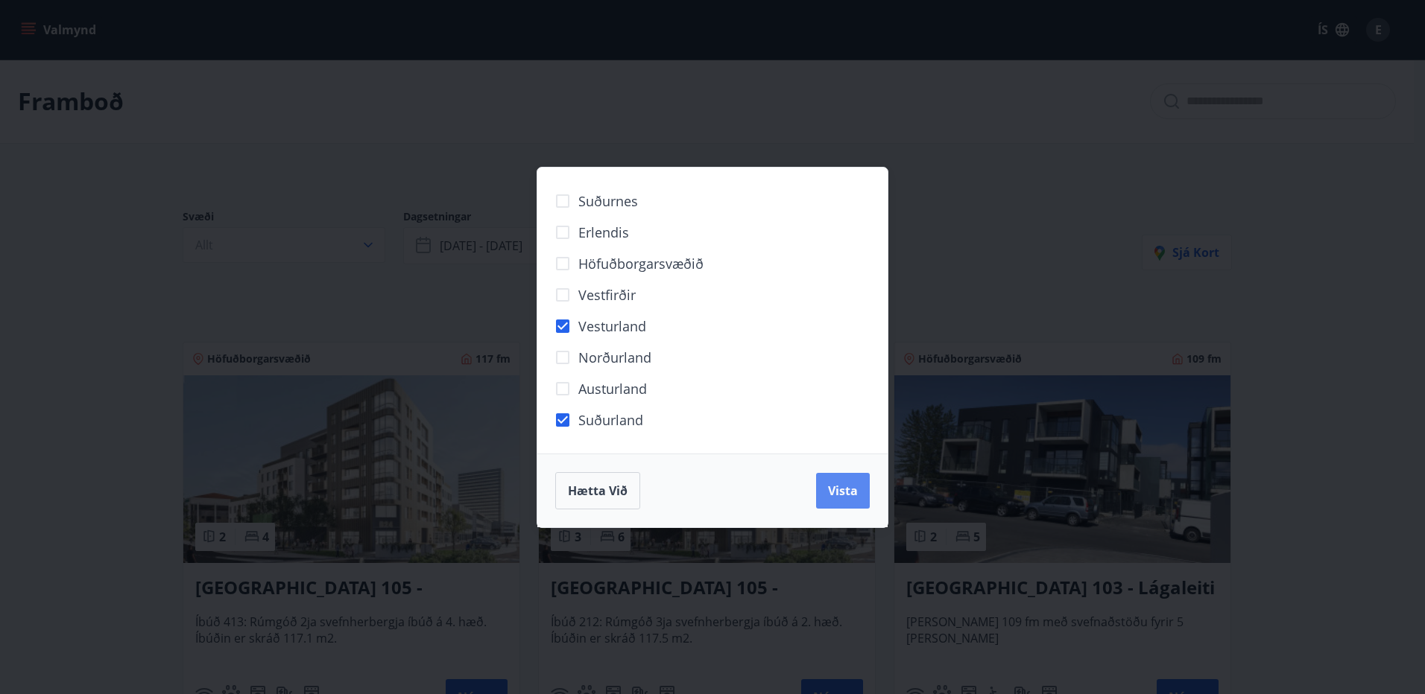
click at [846, 490] on span "Vista" at bounding box center [843, 491] width 30 height 16
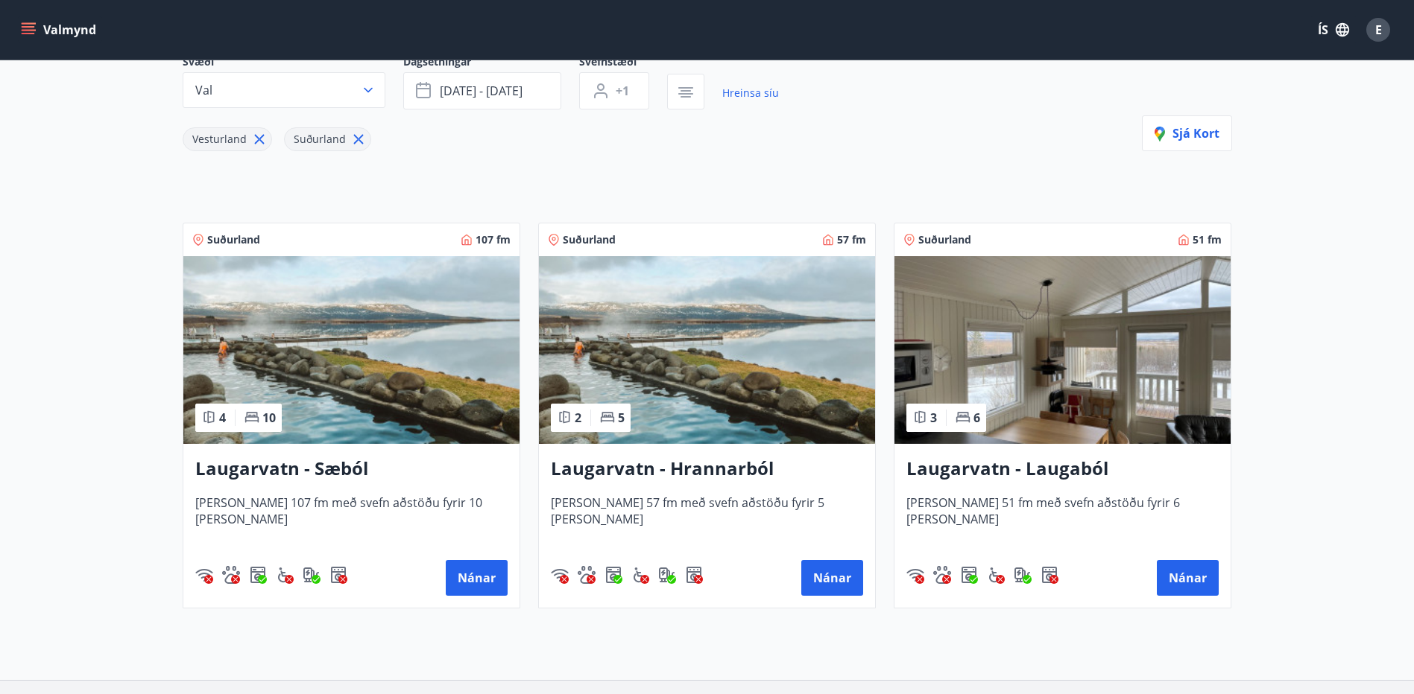
scroll to position [266, 0]
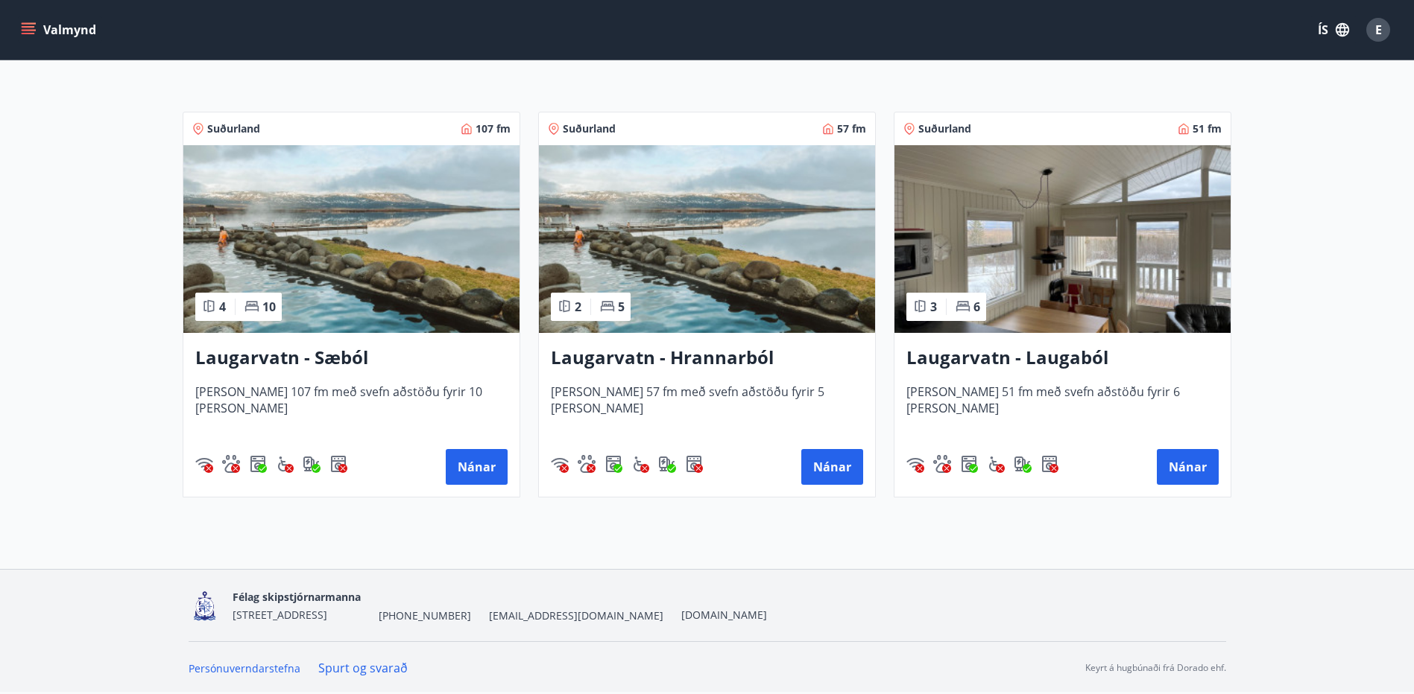
click at [638, 358] on h3 "Laugarvatn - Hrannarból" at bounding box center [707, 358] width 312 height 27
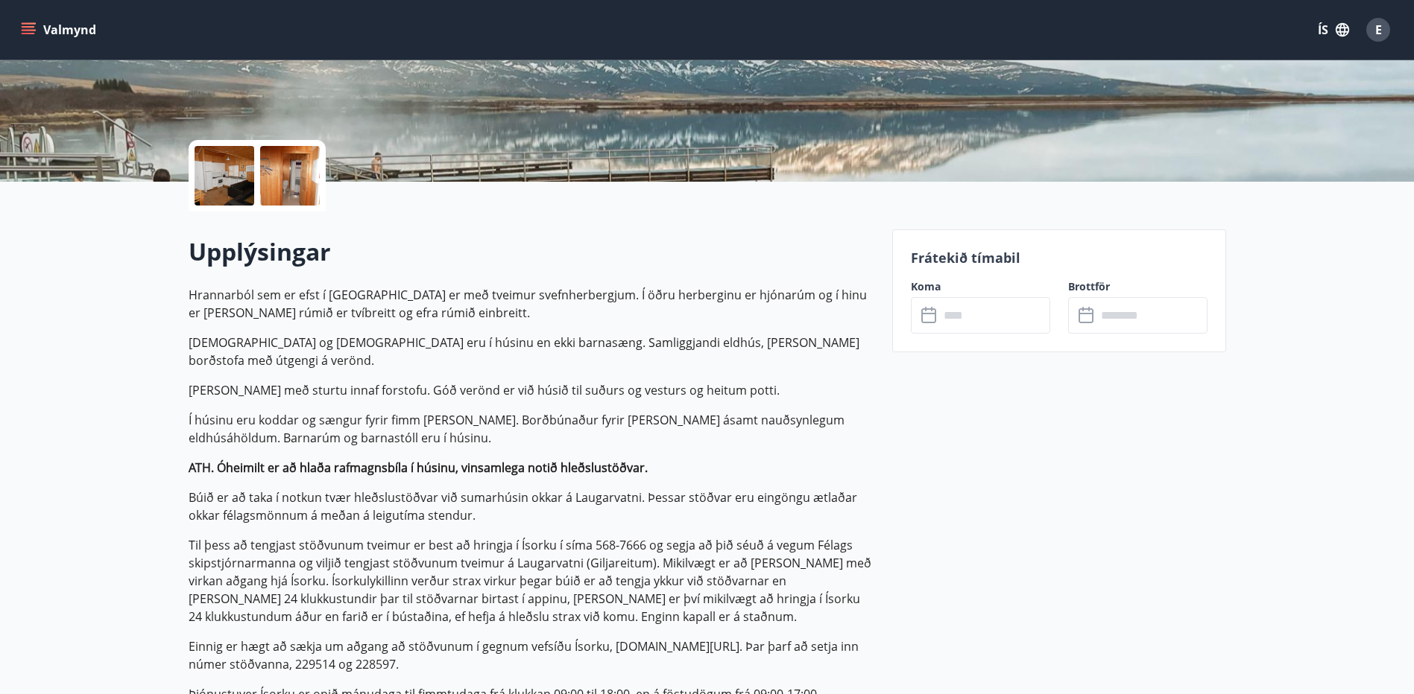
scroll to position [265, 0]
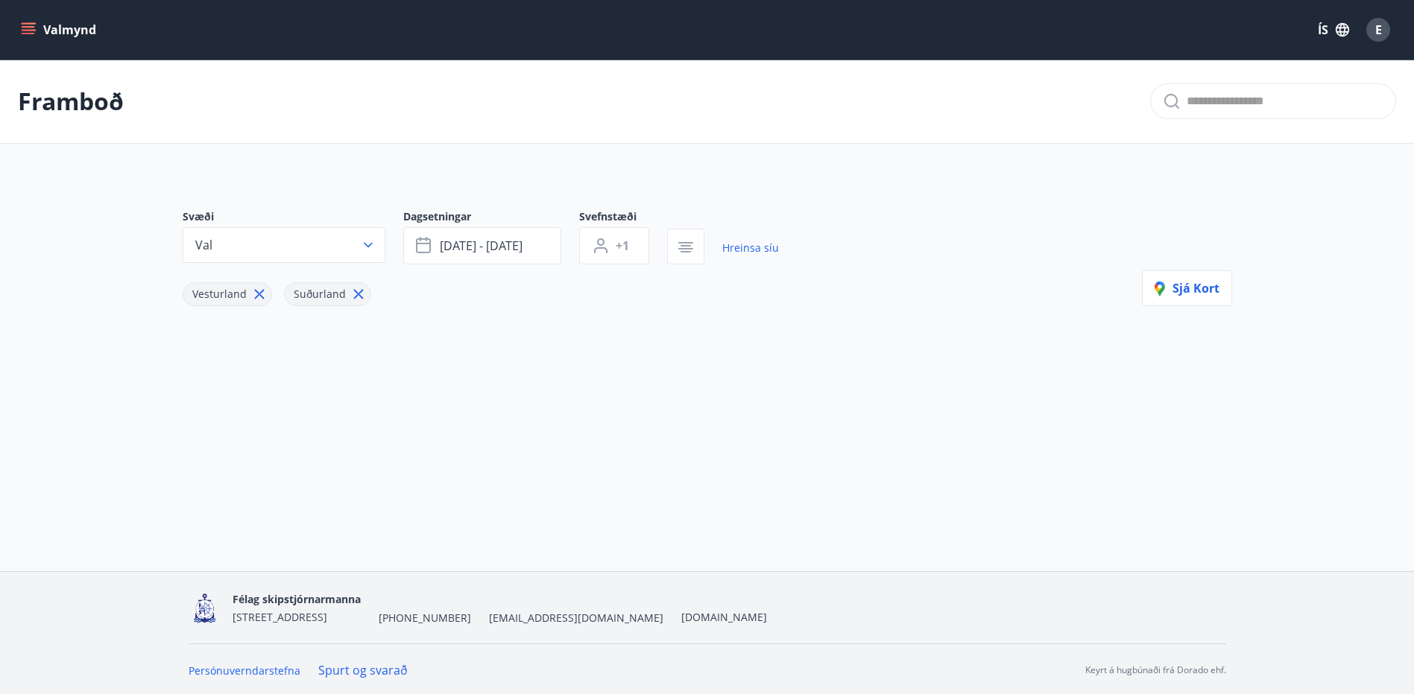
click at [418, 408] on div "Framboð Svæði Val Dagsetningar sep 05 - sep 07 Svefnstæði +1 Hreinsa síu Vestur…" at bounding box center [707, 255] width 1414 height 390
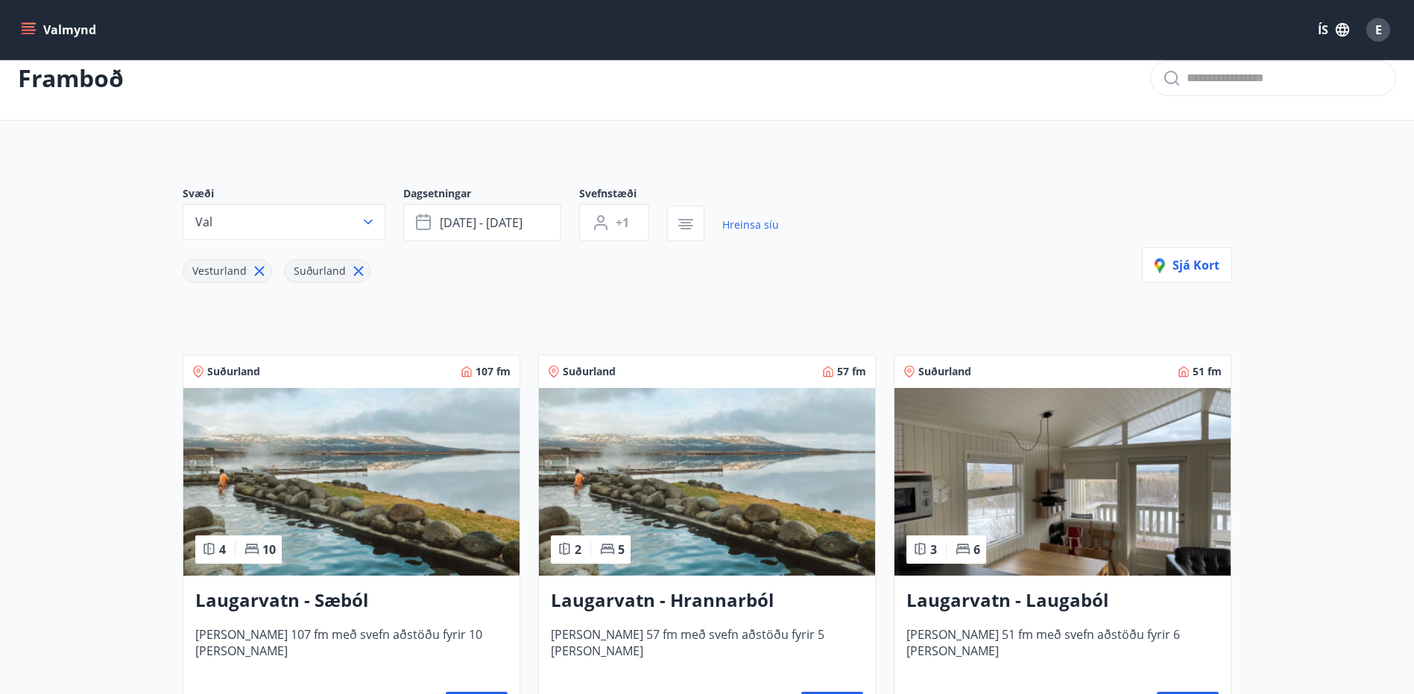
scroll to position [171, 0]
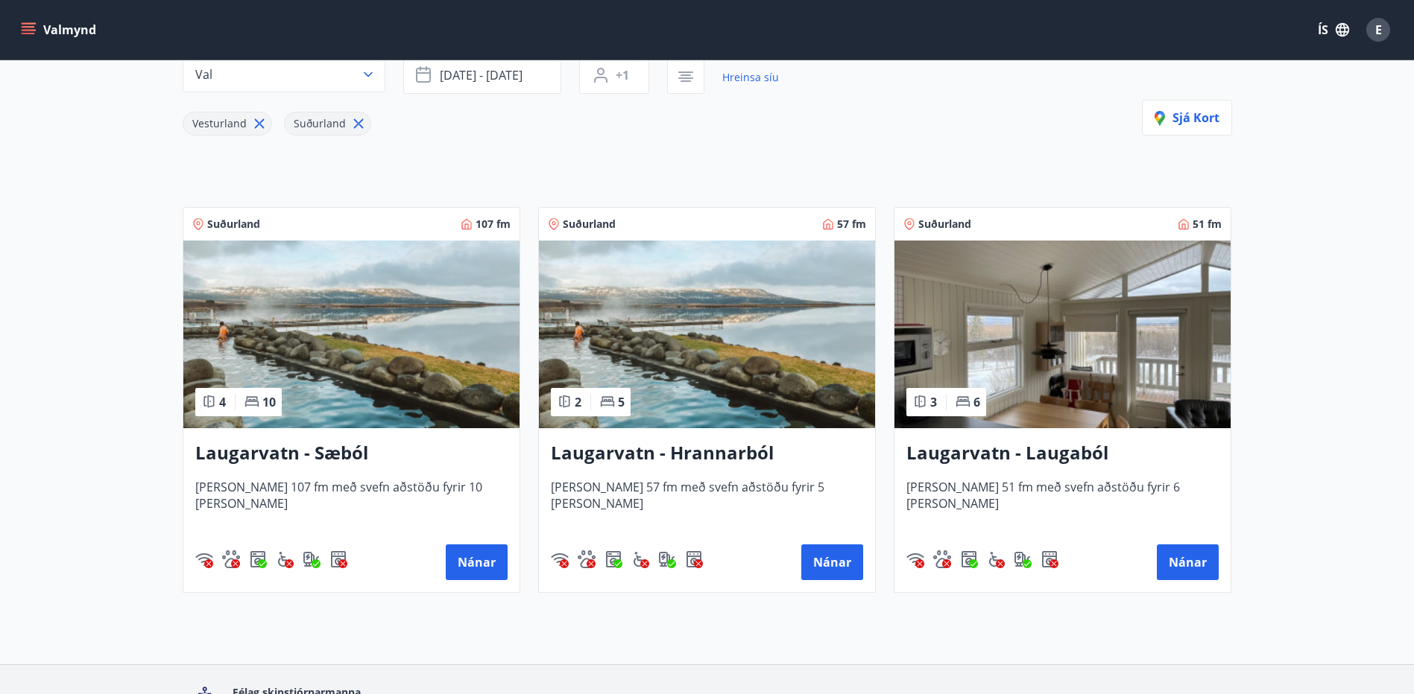
click at [330, 455] on h3 "Laugarvatn - Sæból" at bounding box center [351, 453] width 312 height 27
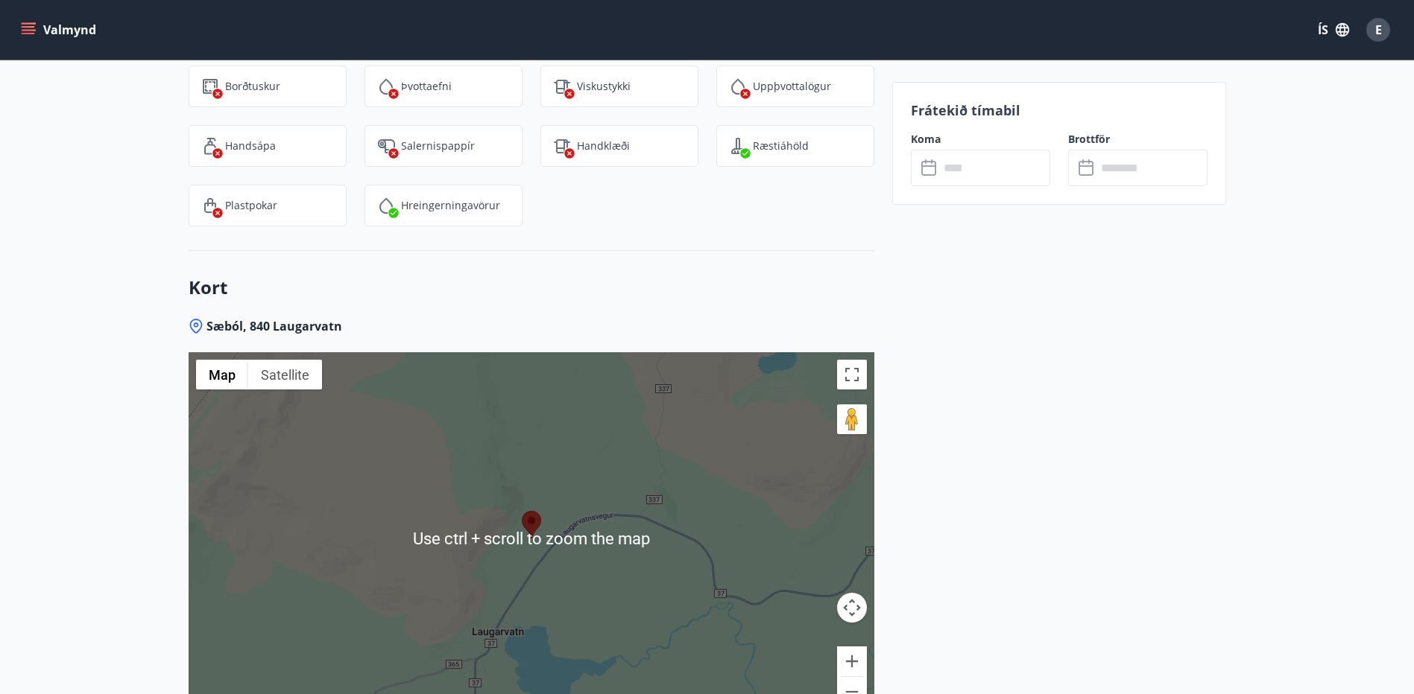
scroll to position [2362, 0]
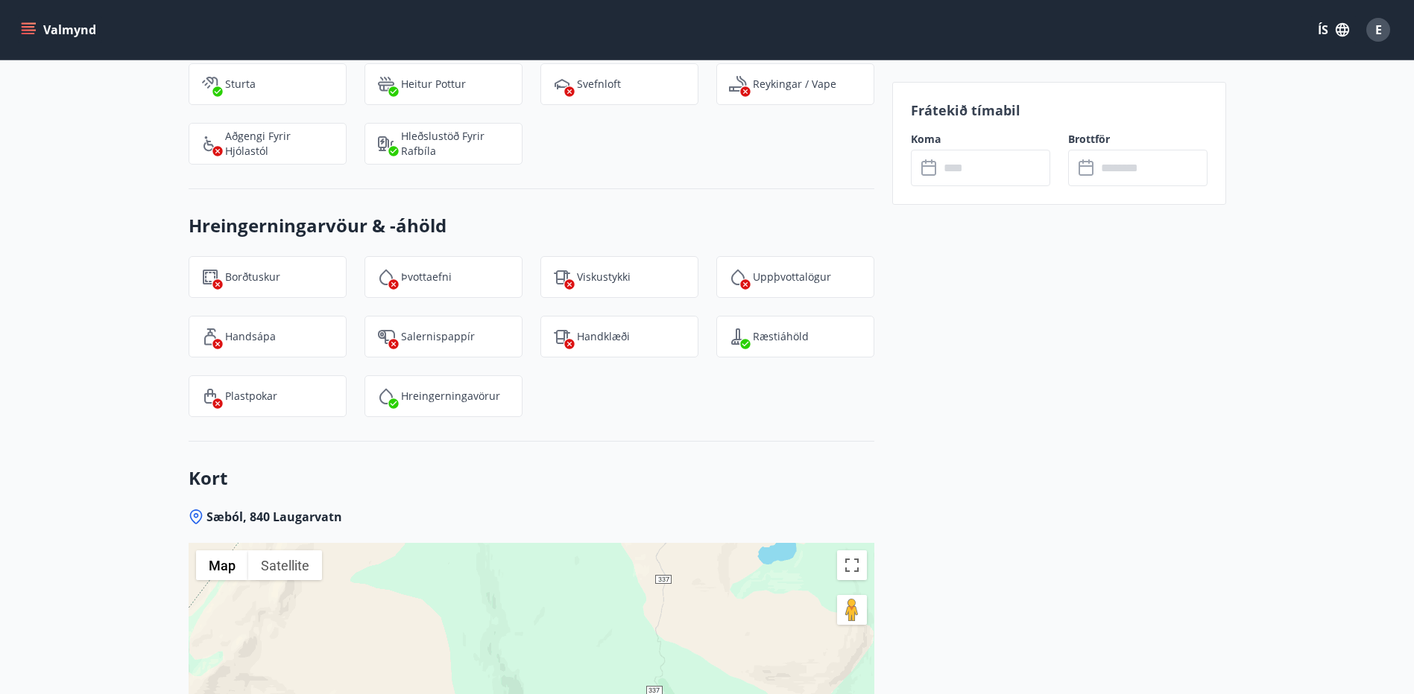
scroll to position [2083, 0]
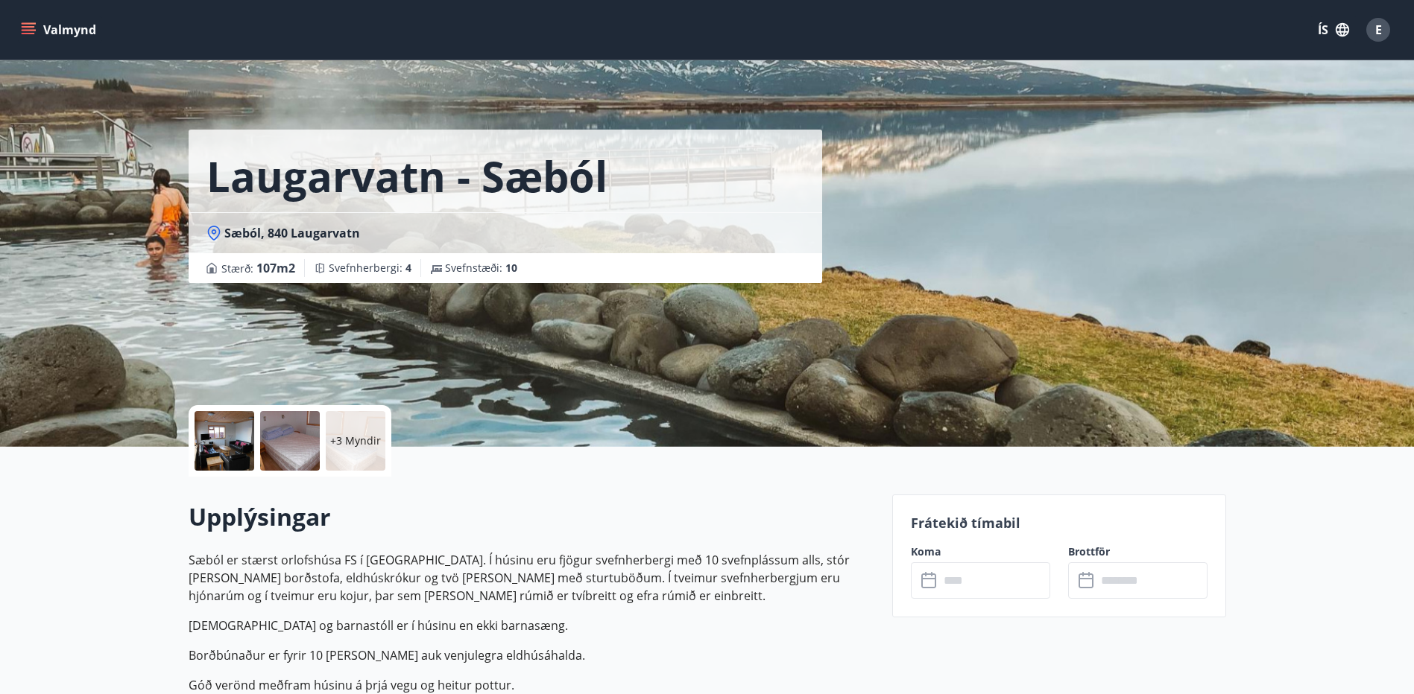
scroll to position [130, 0]
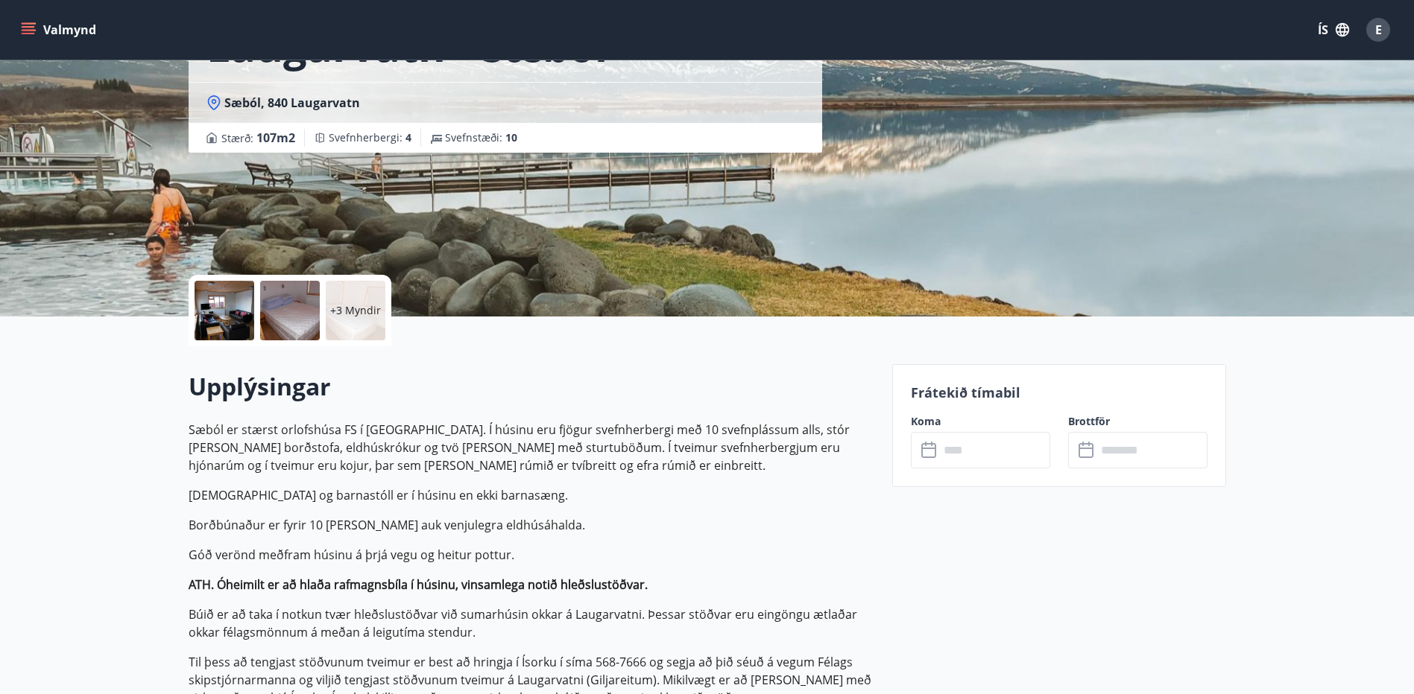
click at [252, 317] on div at bounding box center [224, 311] width 60 height 60
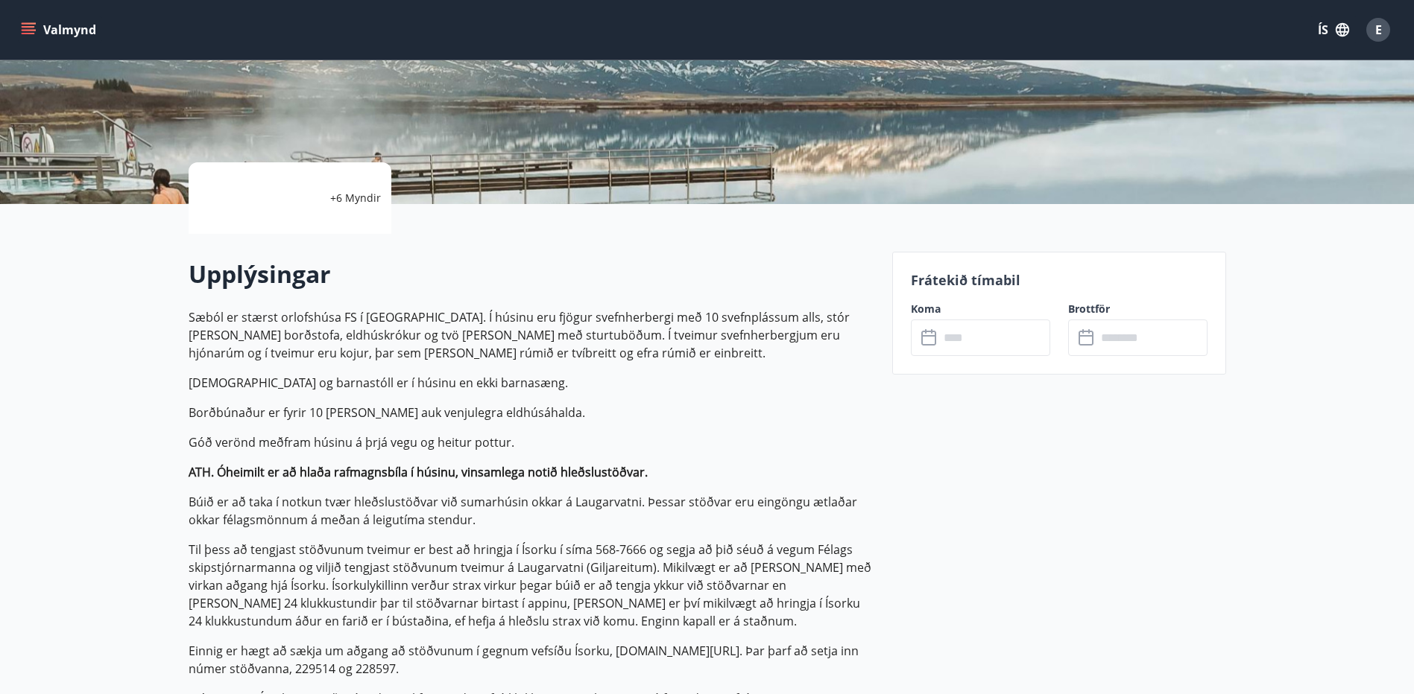
scroll to position [244, 0]
click at [946, 348] on input "text" at bounding box center [994, 337] width 111 height 37
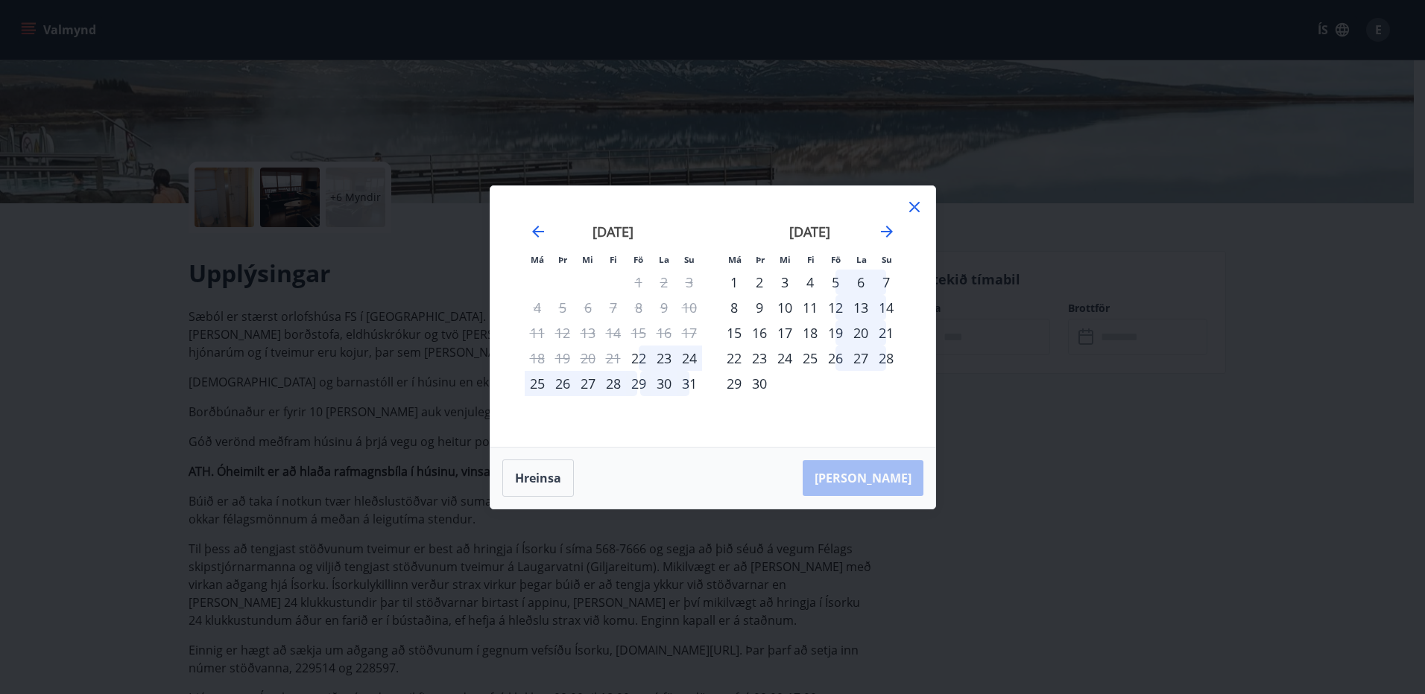
drag, startPoint x: 816, startPoint y: 285, endPoint x: 805, endPoint y: 279, distance: 11.7
click at [805, 279] on div "4" at bounding box center [809, 282] width 25 height 25
click at [887, 281] on div "7" at bounding box center [885, 282] width 25 height 25
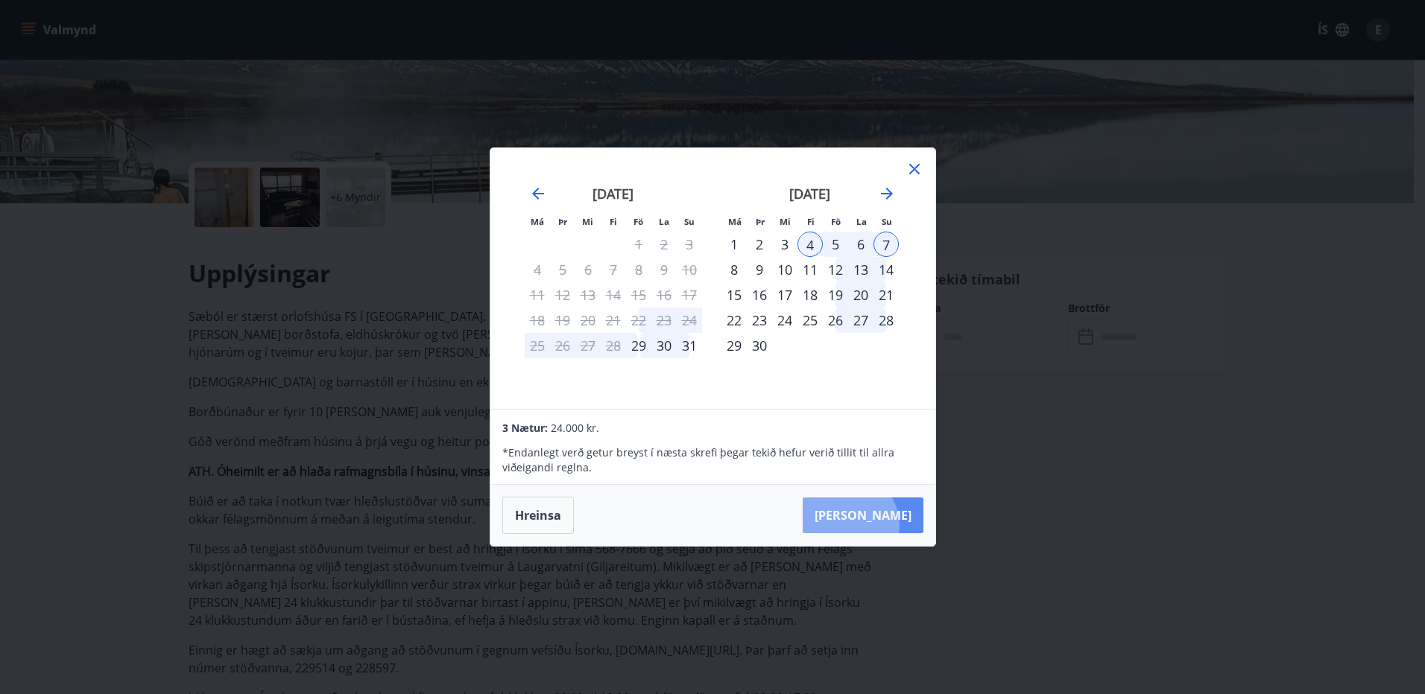
click at [893, 525] on button "Taka Frá" at bounding box center [863, 516] width 121 height 36
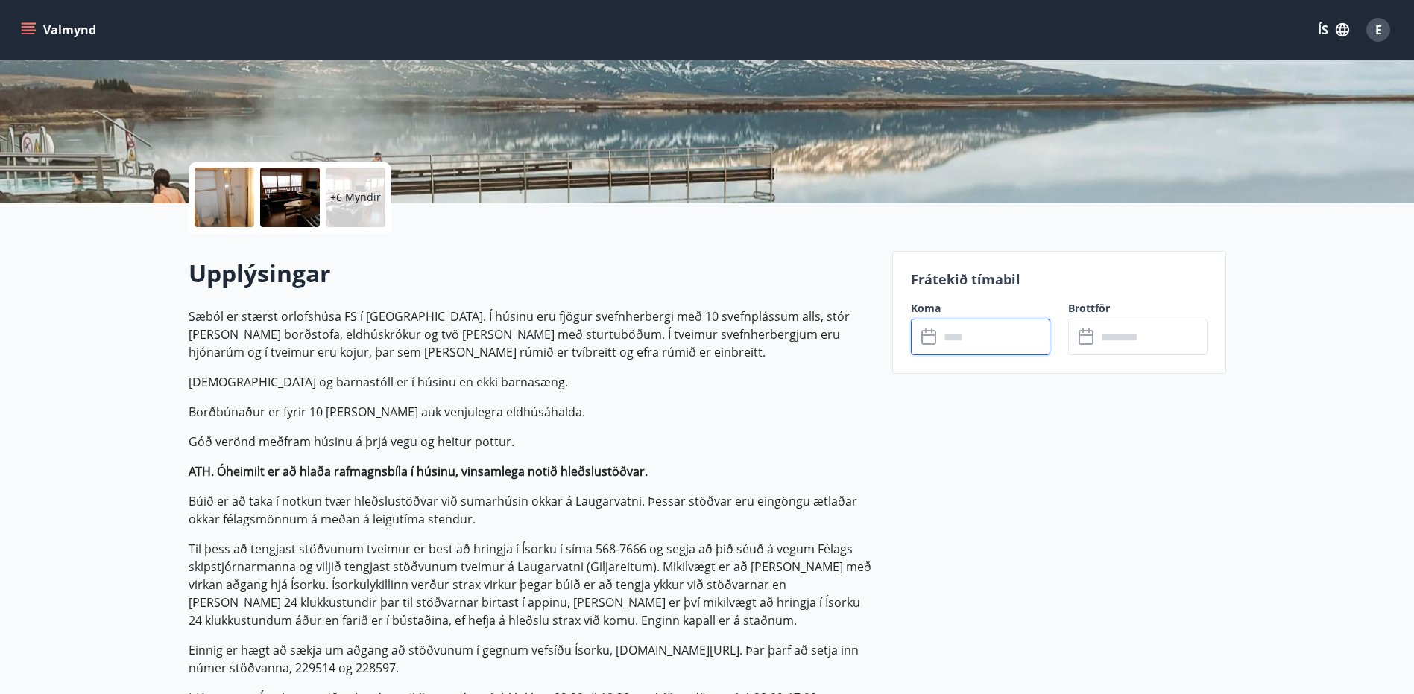
type input "******"
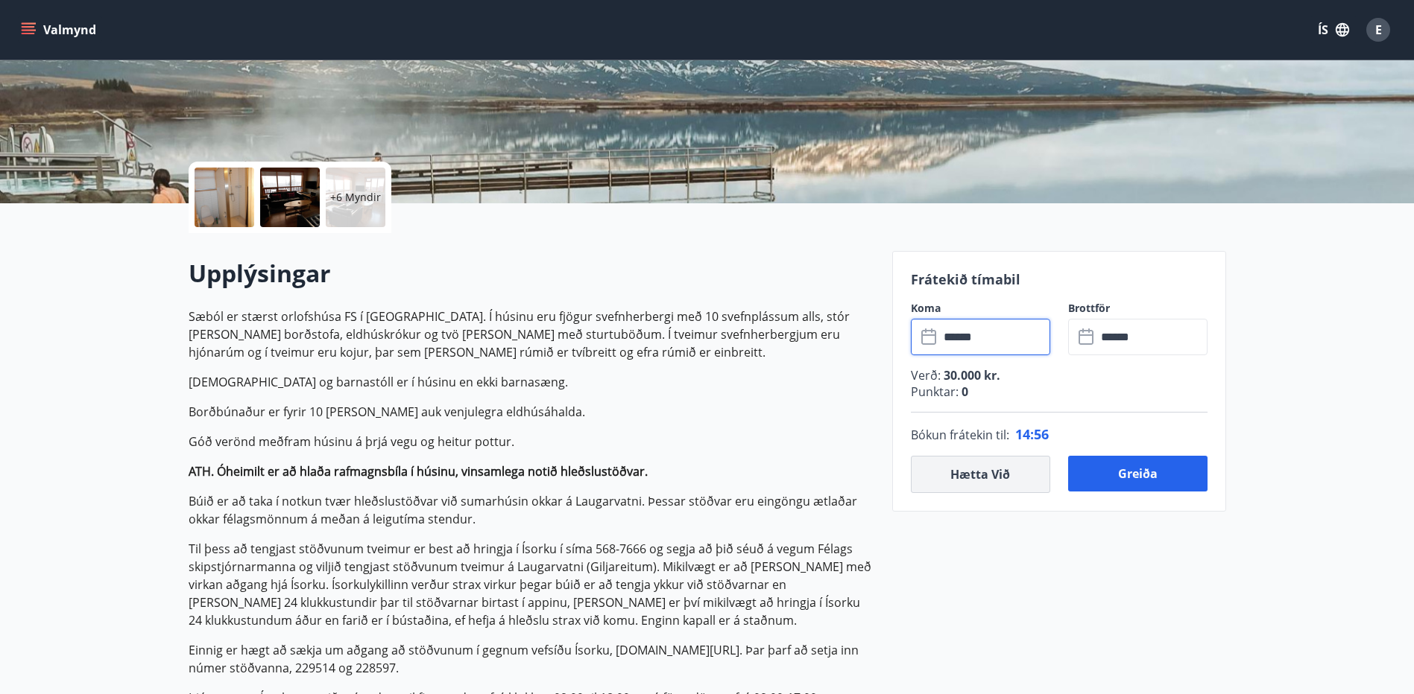
click at [978, 479] on button "Hætta við" at bounding box center [980, 474] width 139 height 37
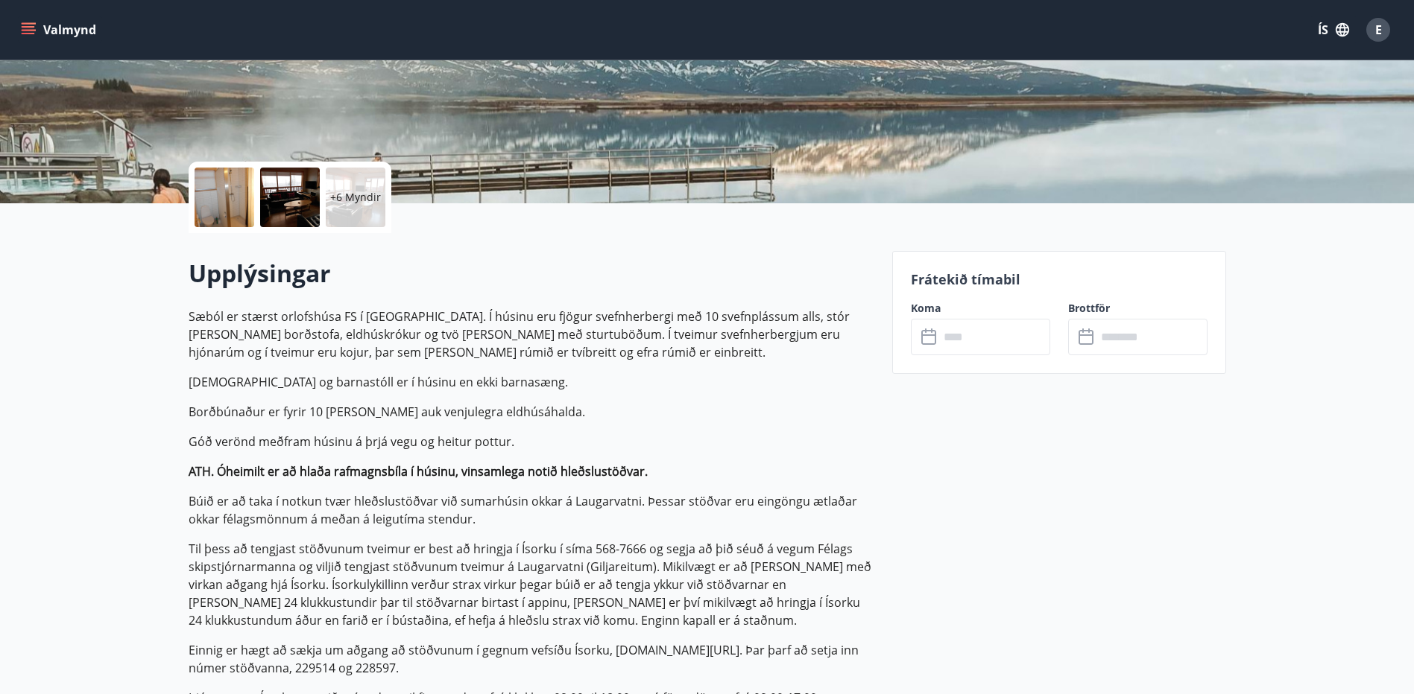
scroll to position [0, 0]
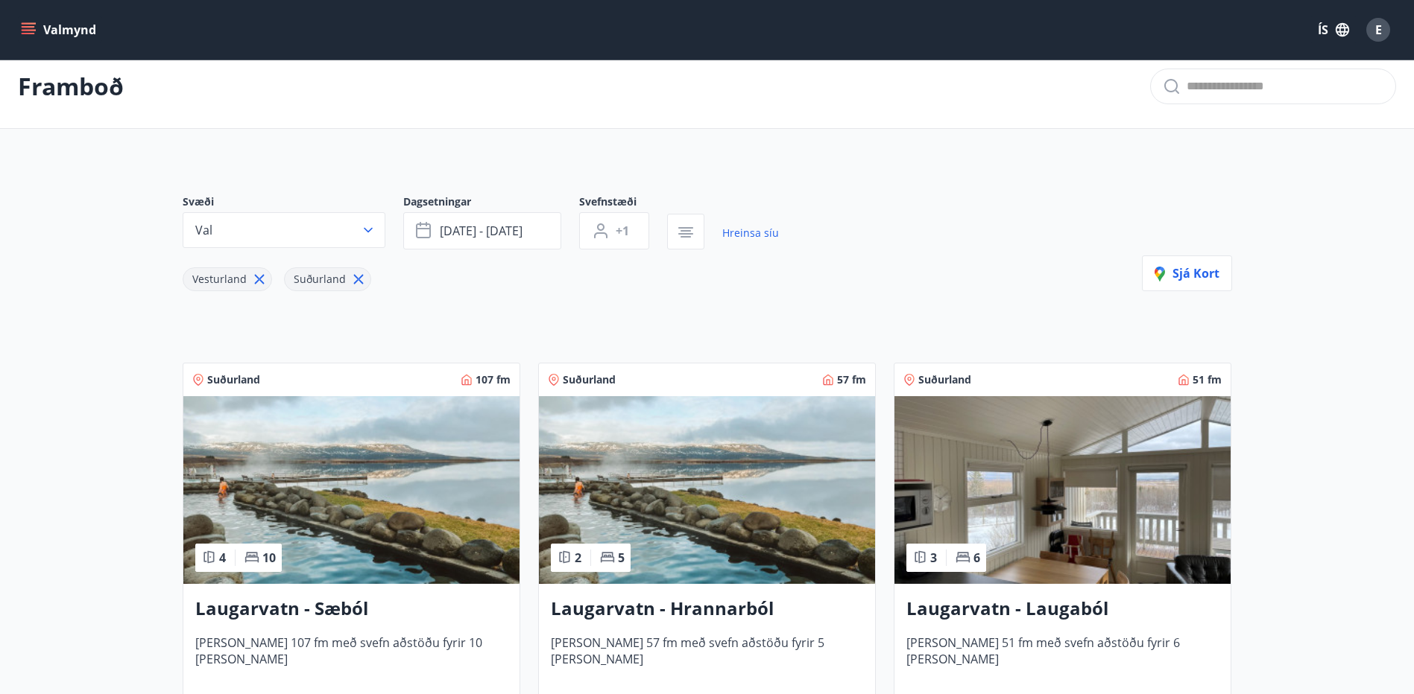
scroll to position [13, 0]
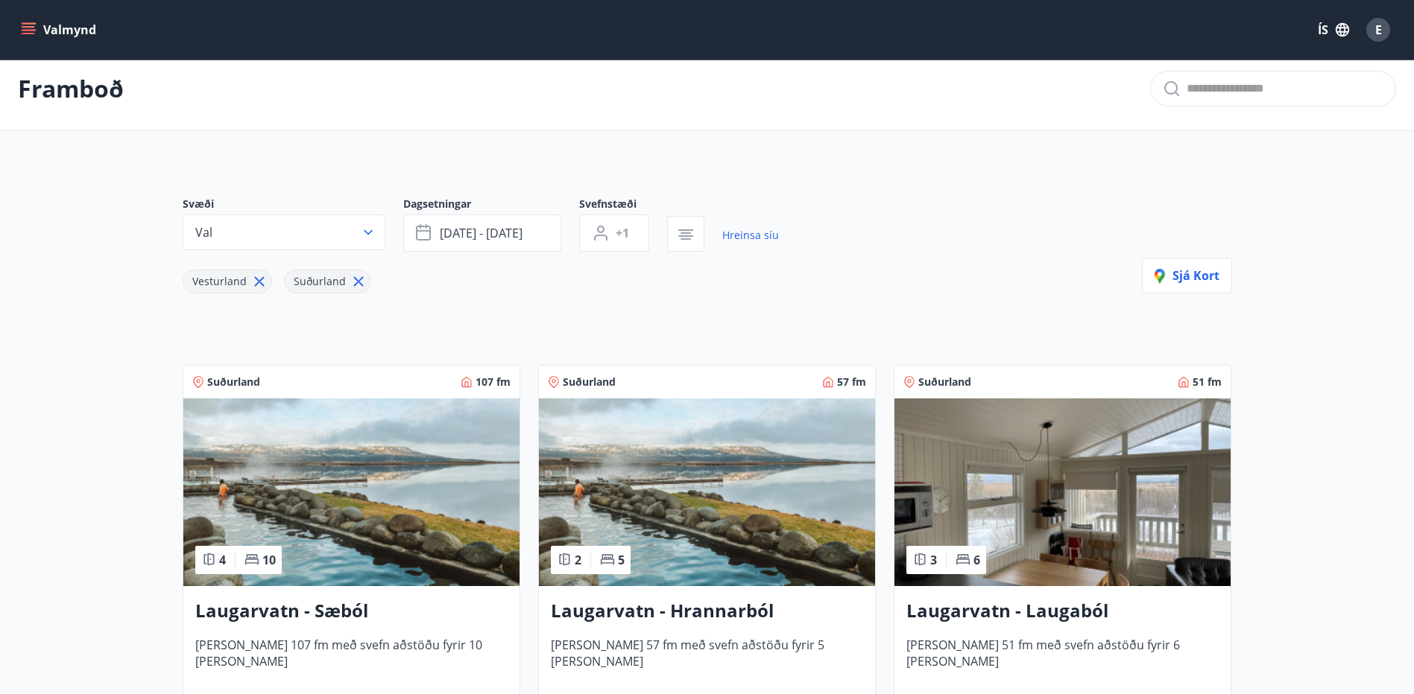
click at [254, 282] on icon at bounding box center [259, 281] width 16 height 16
click at [251, 280] on icon at bounding box center [257, 281] width 16 height 16
